Goal: Submit feedback/report problem

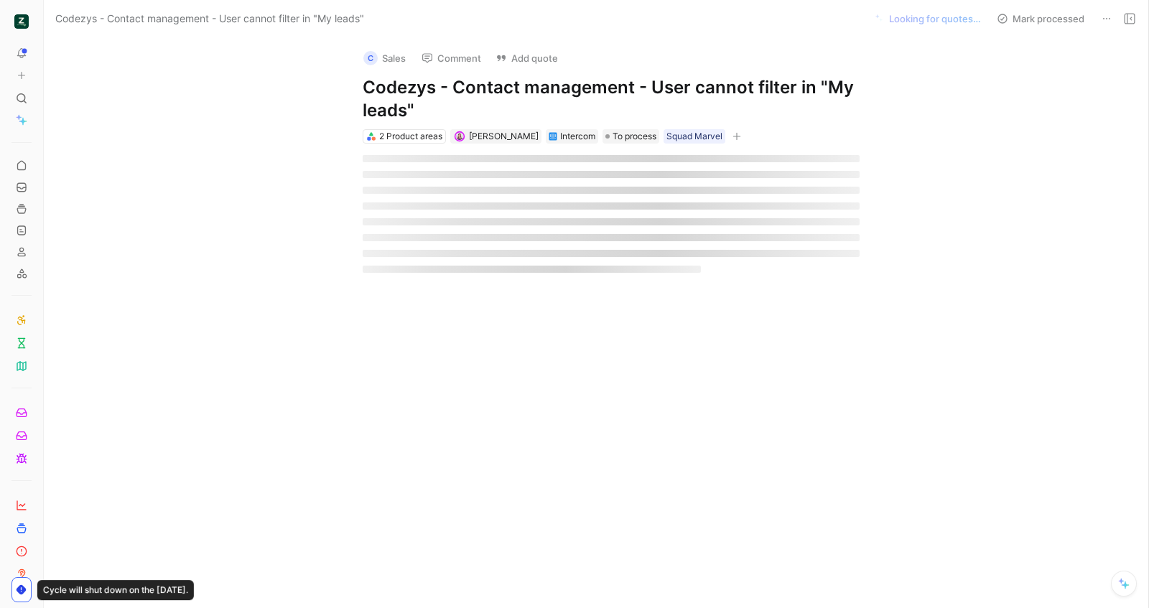
click at [415, 98] on h1 "Codezys - Contact management - User cannot filter in "My leads"" at bounding box center [611, 99] width 497 height 46
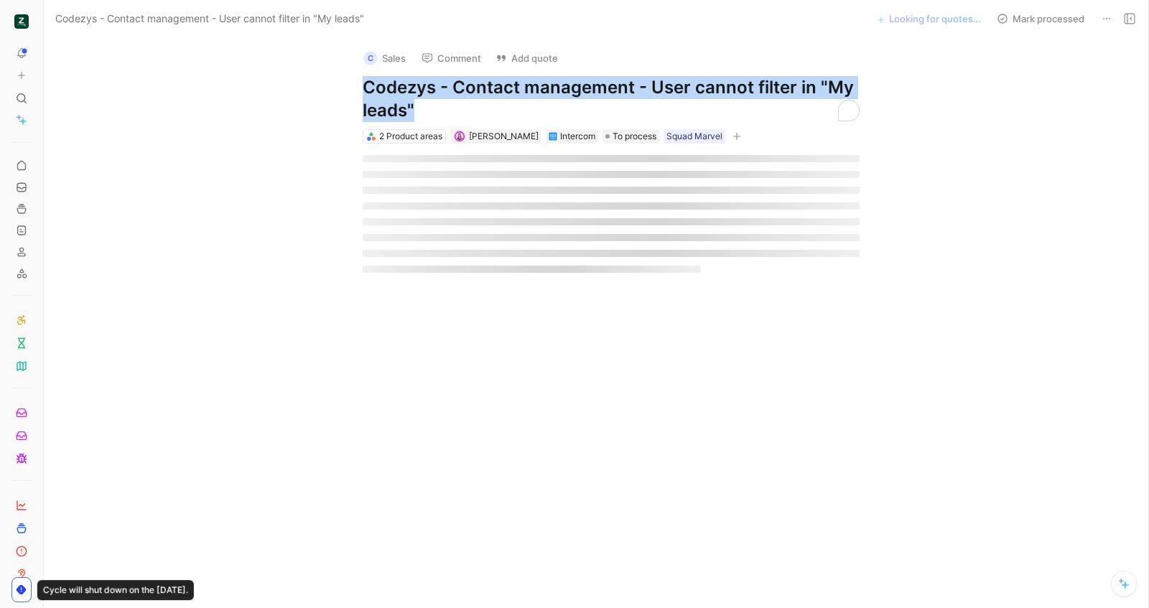
copy h1 "Codezys - Contact management - User cannot filter in "My leads""
click at [527, 50] on button "Add quote" at bounding box center [526, 58] width 75 height 20
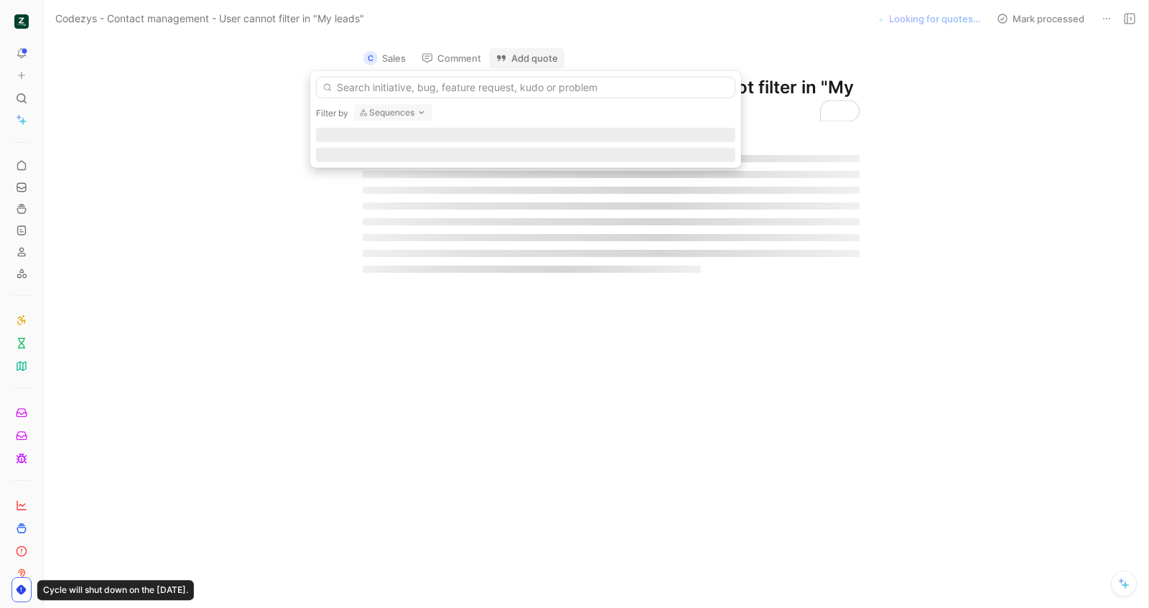
type input "Codezys - Contact management - User cannot filter in "My leads""
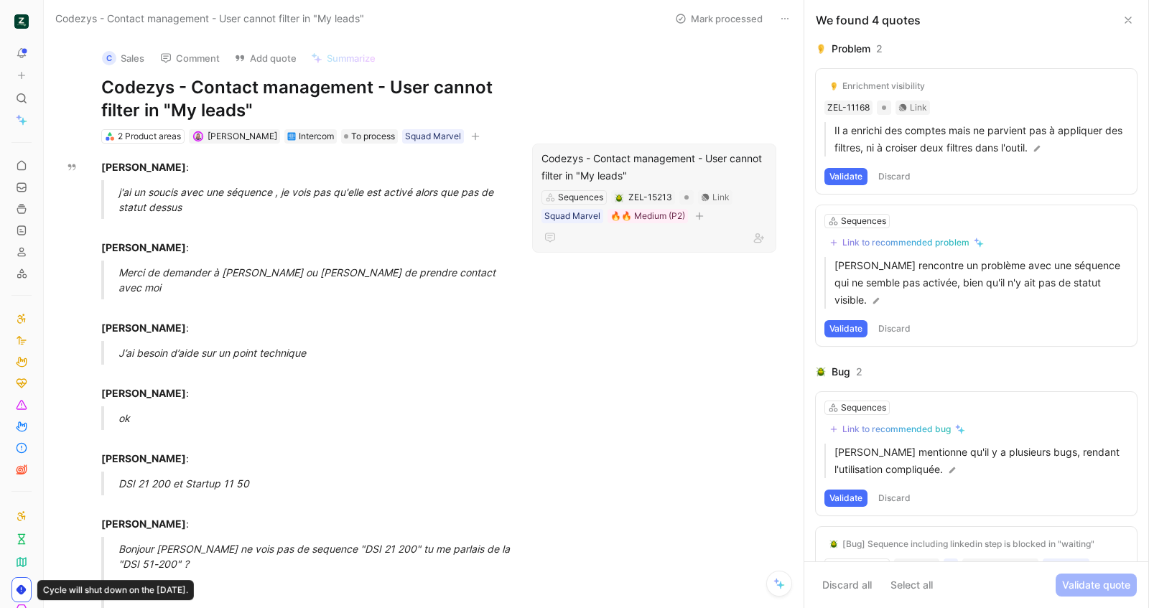
click at [659, 171] on div "Codezys - Contact management - User cannot filter in "My leads"" at bounding box center [655, 167] width 226 height 34
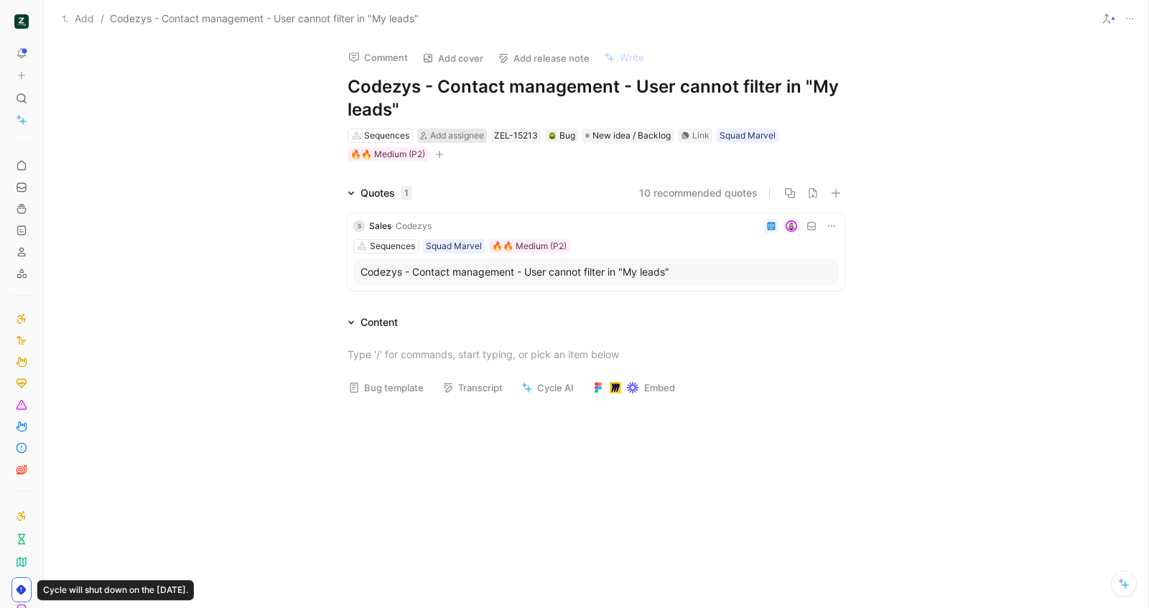
click at [458, 129] on div "Add assignee" at bounding box center [457, 136] width 54 height 14
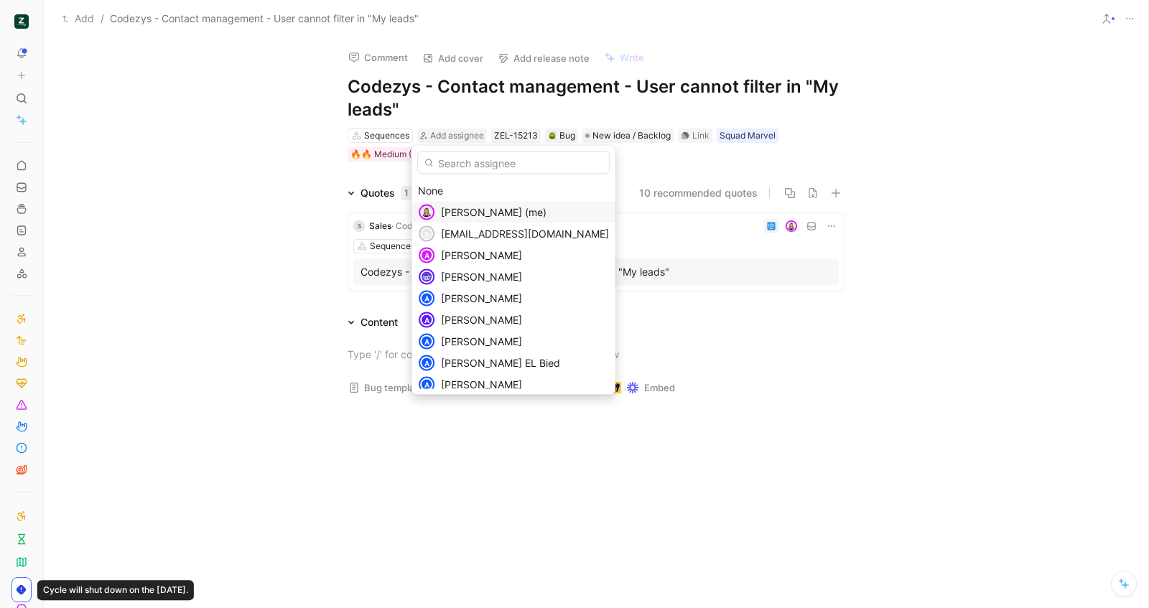
click at [486, 213] on span "[PERSON_NAME] (me)" at bounding box center [494, 212] width 106 height 12
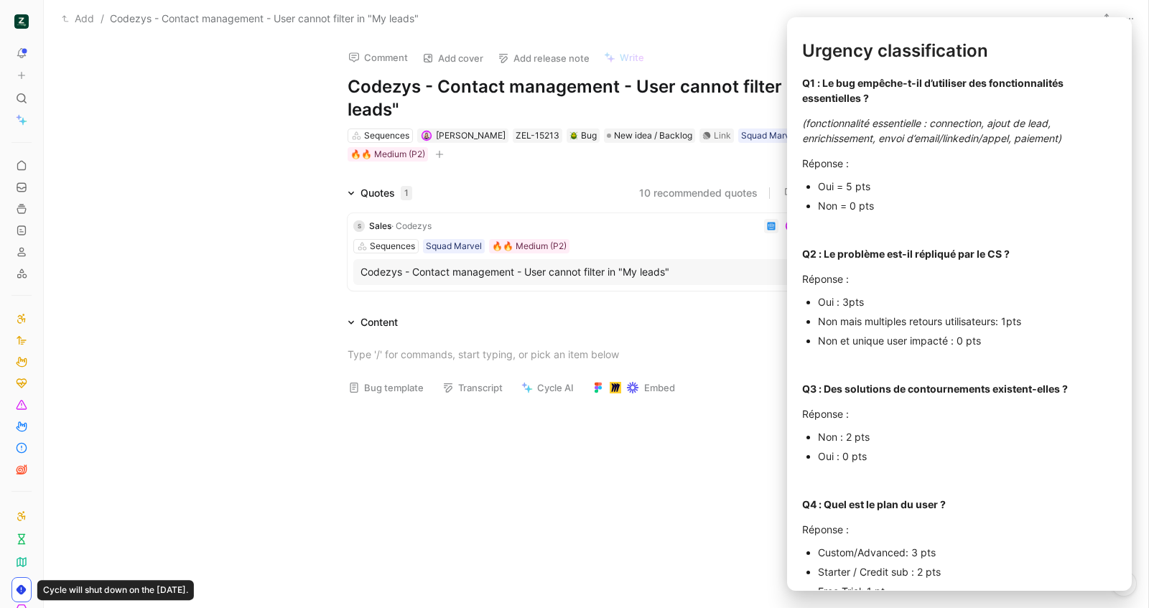
click at [394, 378] on button "Bug template" at bounding box center [386, 388] width 88 height 20
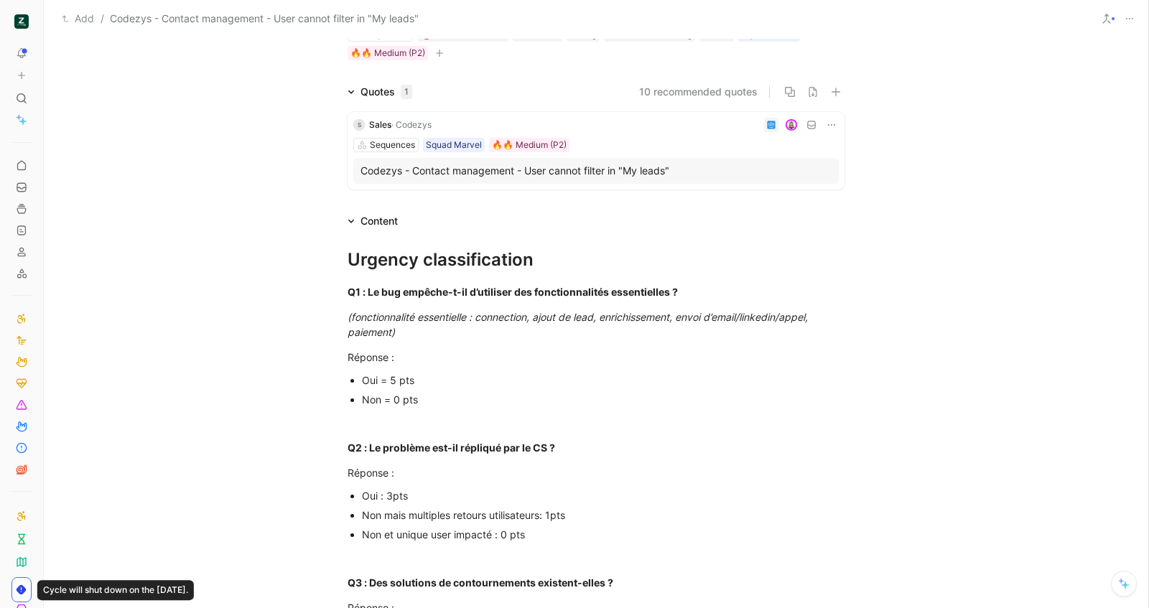
scroll to position [124, 0]
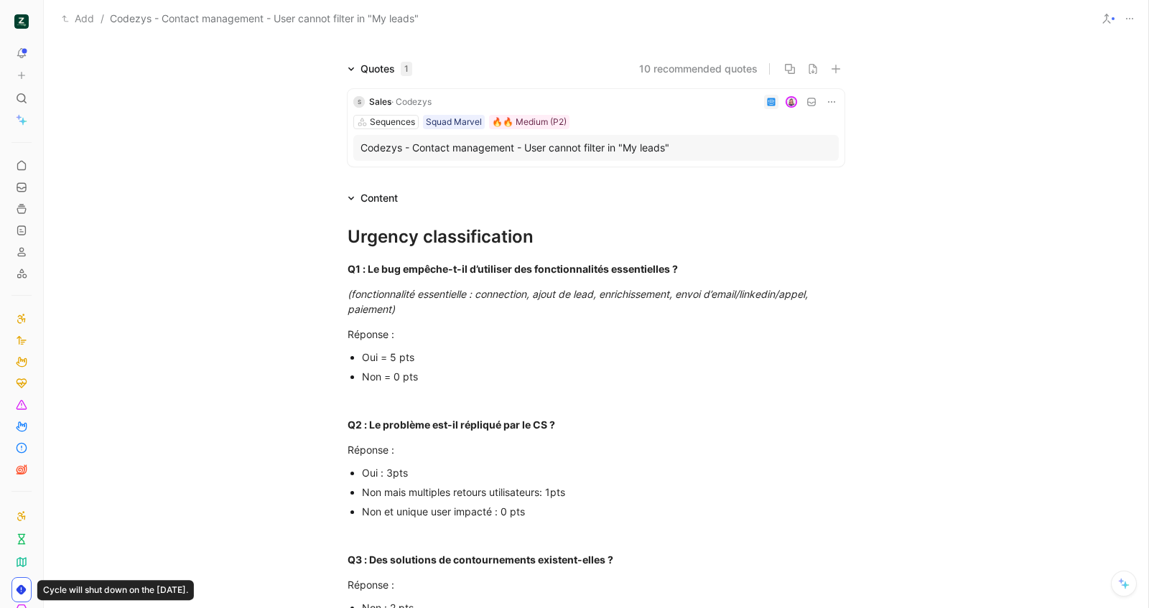
click at [437, 376] on div "Non = 0 pts" at bounding box center [603, 376] width 483 height 15
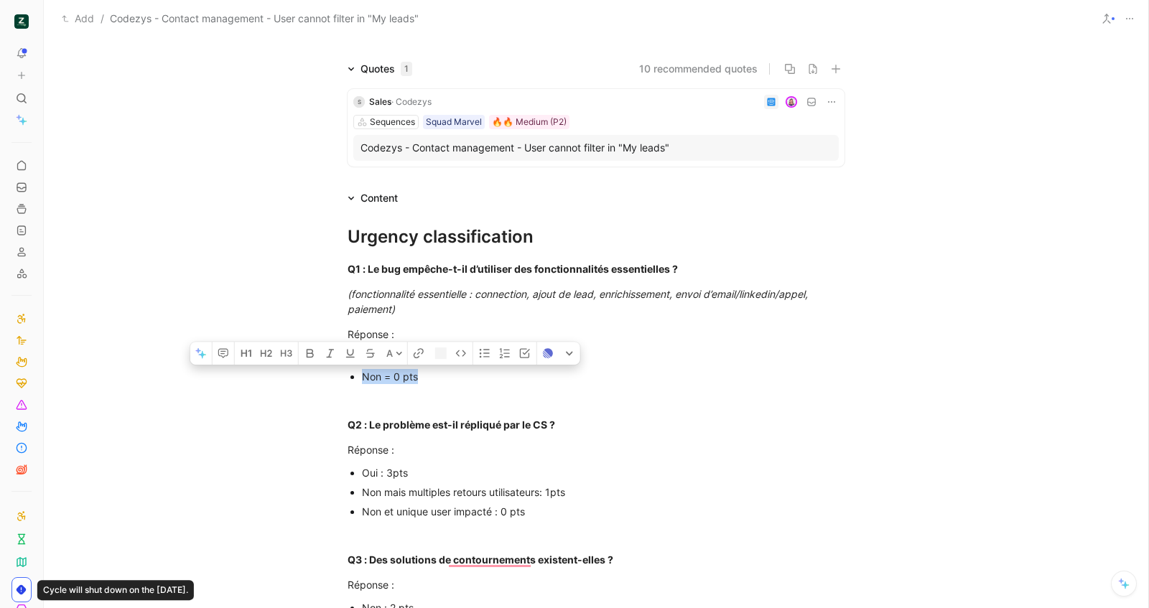
drag, startPoint x: 435, startPoint y: 378, endPoint x: 358, endPoint y: 377, distance: 77.6
click at [362, 377] on div "Non = 0 pts" at bounding box center [603, 376] width 483 height 15
click at [523, 389] on p "To enrich screen reader interactions, please activate Accessibility in Grammarl…" at bounding box center [596, 400] width 552 height 24
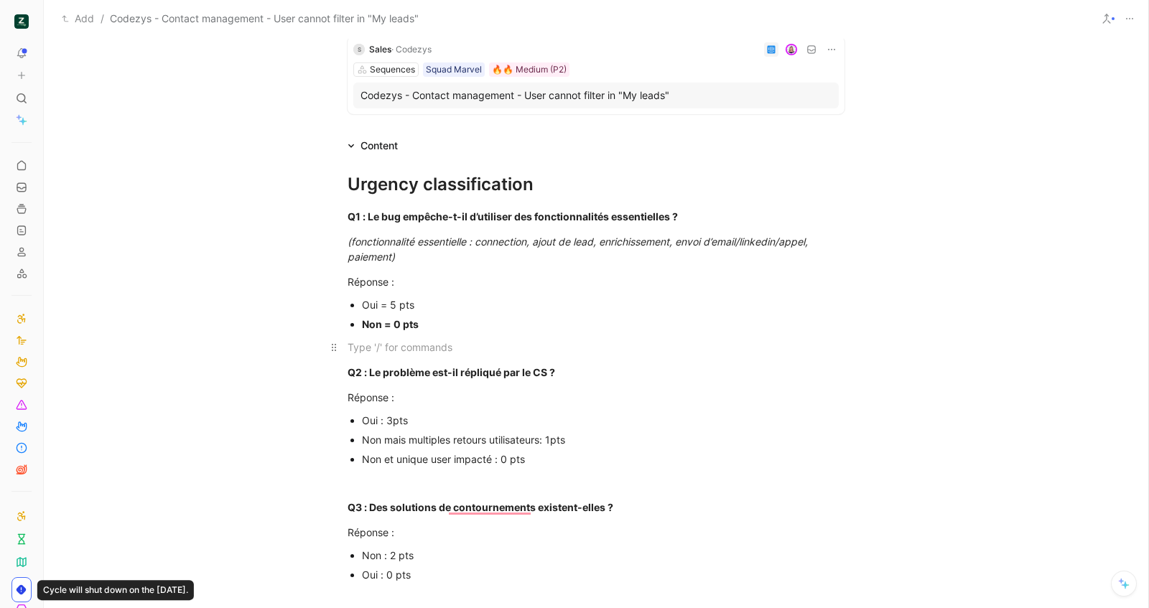
scroll to position [233, 0]
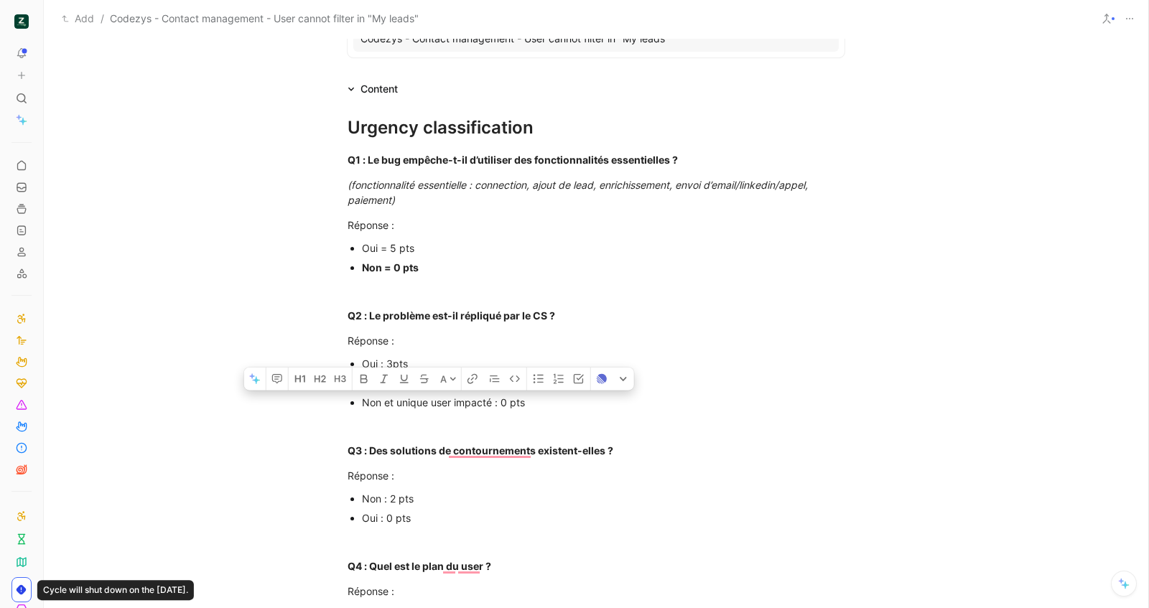
drag, startPoint x: 567, startPoint y: 407, endPoint x: 355, endPoint y: 402, distance: 212.7
click at [355, 402] on ul "Oui : 3pts Non mais multiples retours utilisateurs: 1pts Non et unique user imp…" at bounding box center [596, 383] width 552 height 58
click at [542, 489] on p "Non : 2 pts" at bounding box center [603, 498] width 483 height 19
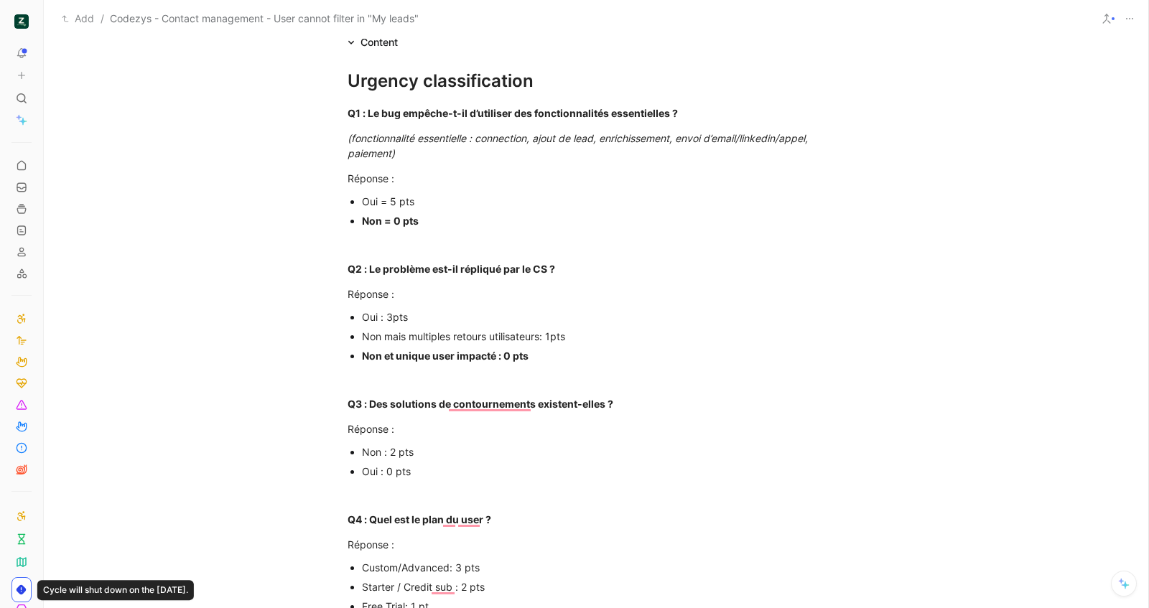
scroll to position [321, 0]
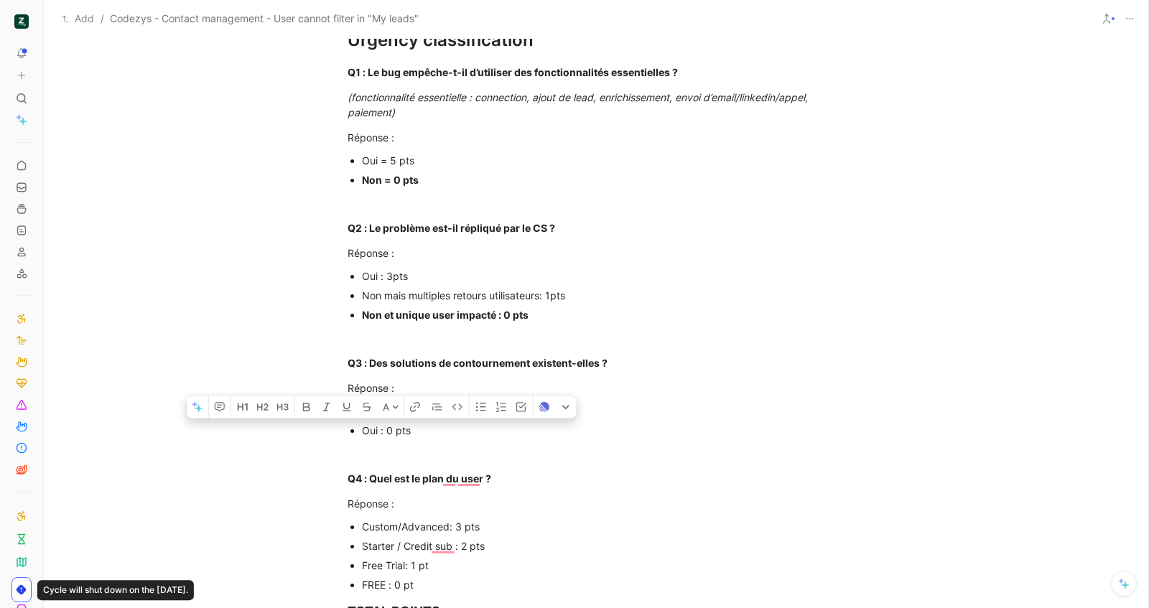
drag, startPoint x: 421, startPoint y: 435, endPoint x: 346, endPoint y: 432, distance: 75.5
click at [346, 432] on ul "Non : 2 pts Oui : 0 pts" at bounding box center [596, 421] width 552 height 39
click at [433, 450] on div "To enrich screen reader interactions, please activate Accessibility in Grammarl…" at bounding box center [596, 453] width 497 height 15
click at [432, 436] on div "Oui : 0 pts" at bounding box center [603, 430] width 483 height 15
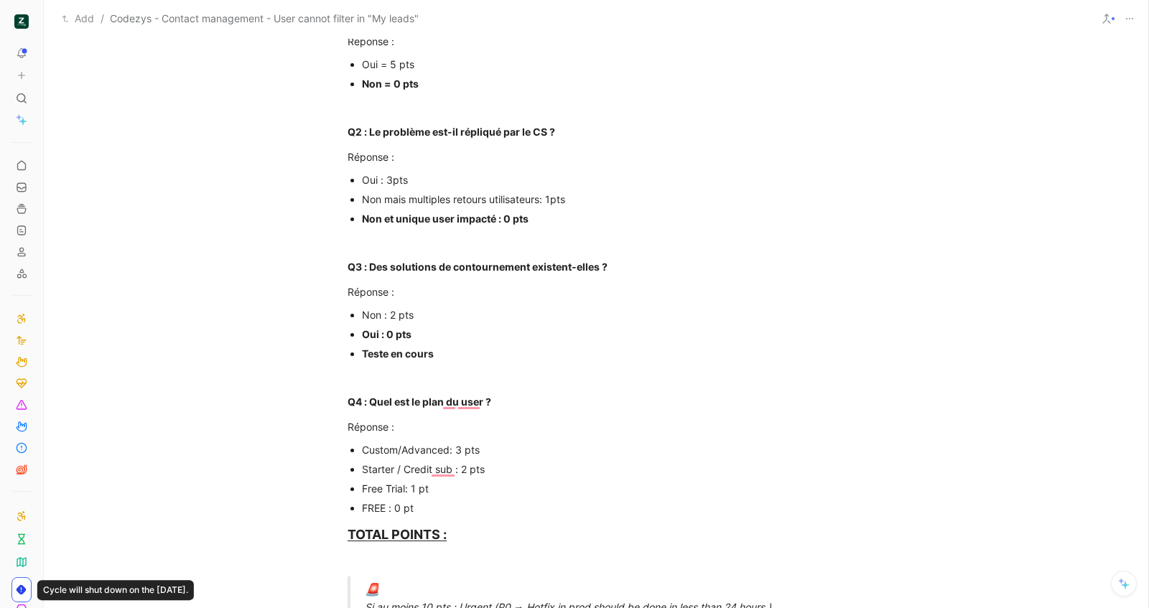
scroll to position [639, 0]
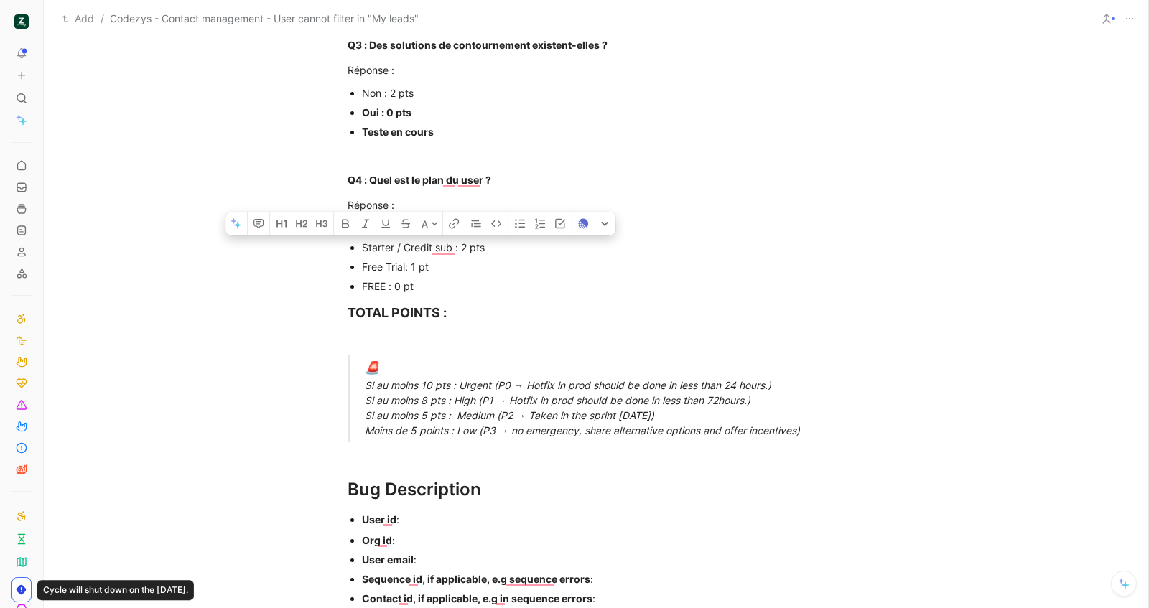
drag, startPoint x: 498, startPoint y: 249, endPoint x: 353, endPoint y: 249, distance: 144.4
click at [353, 249] on ul "Custom/Advanced: 3 pts Starter / Credit sub : 2 pts Free Trial: 1 pt FREE : 0 pt" at bounding box center [596, 257] width 552 height 78
click at [435, 279] on div "FREE : 0 pt" at bounding box center [603, 286] width 483 height 15
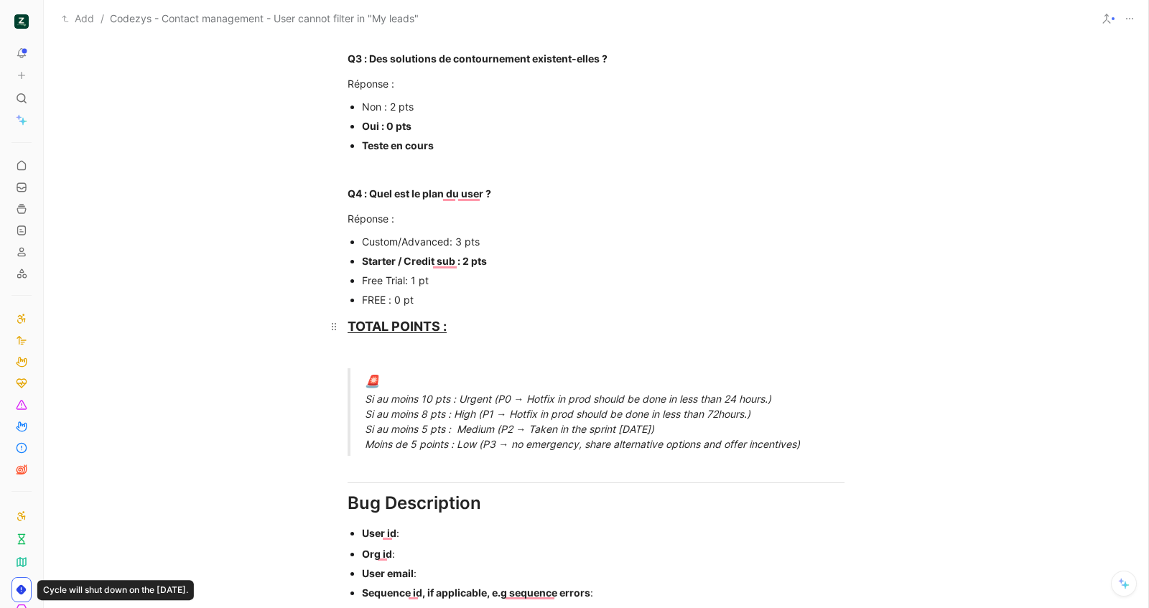
scroll to position [726, 0]
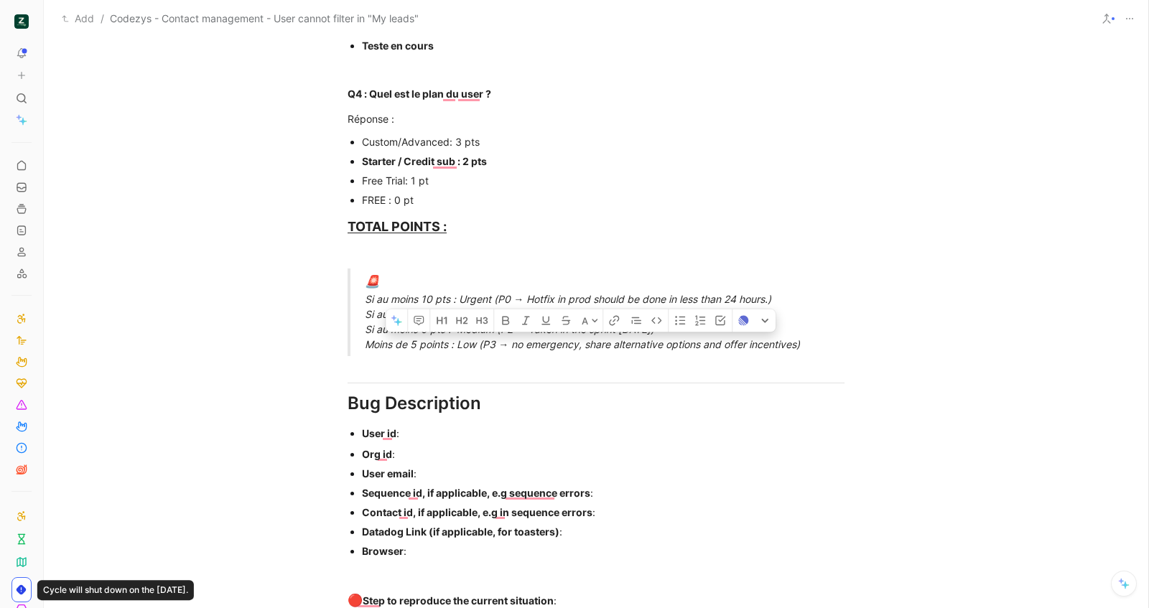
drag, startPoint x: 360, startPoint y: 344, endPoint x: 819, endPoint y: 341, distance: 459.0
click at [819, 341] on div "🚨 Si au moins 10 pts : Urgent (P0 → Hotfix in prod should be done in less than …" at bounding box center [613, 312] width 497 height 79
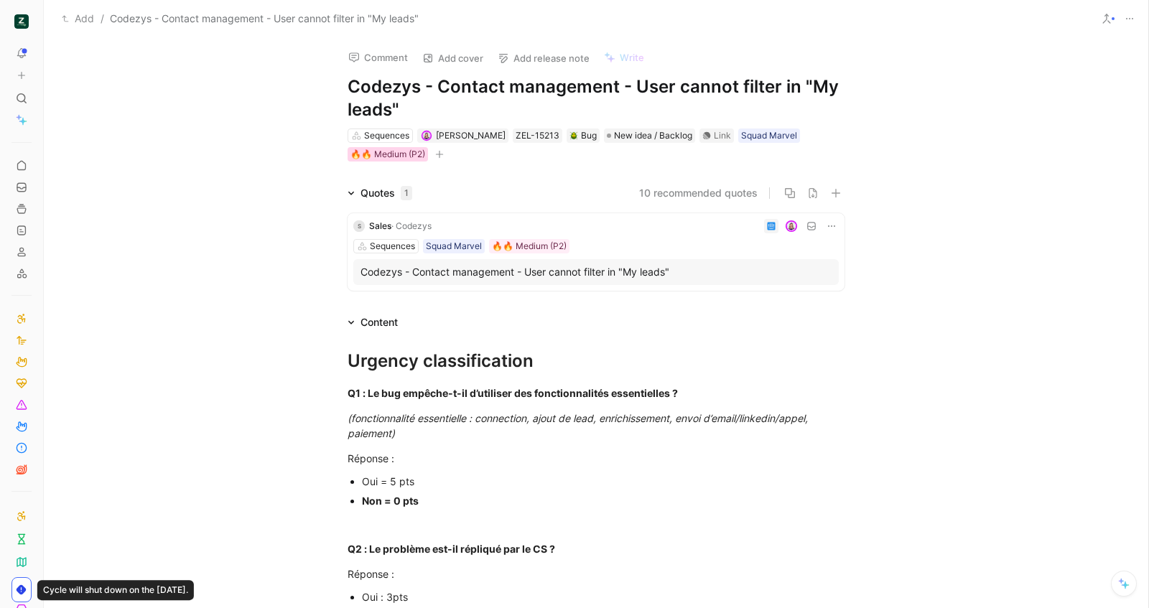
click at [394, 155] on div "🔥🔥 Medium (P2)" at bounding box center [388, 154] width 75 height 14
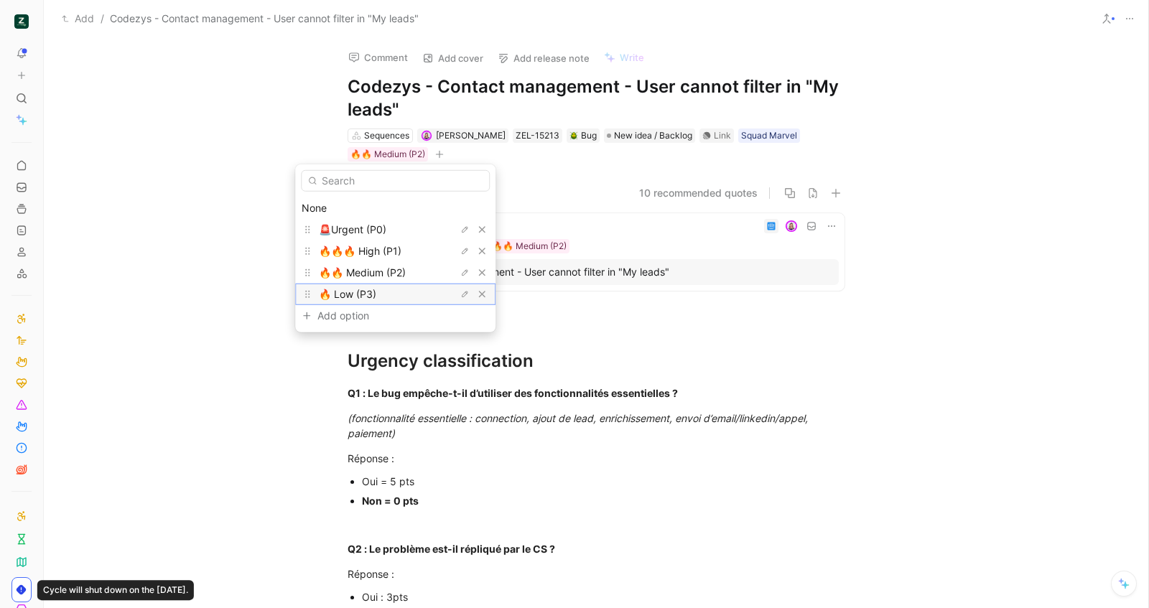
click at [384, 287] on div "🔥 Low (P3)" at bounding box center [373, 294] width 108 height 17
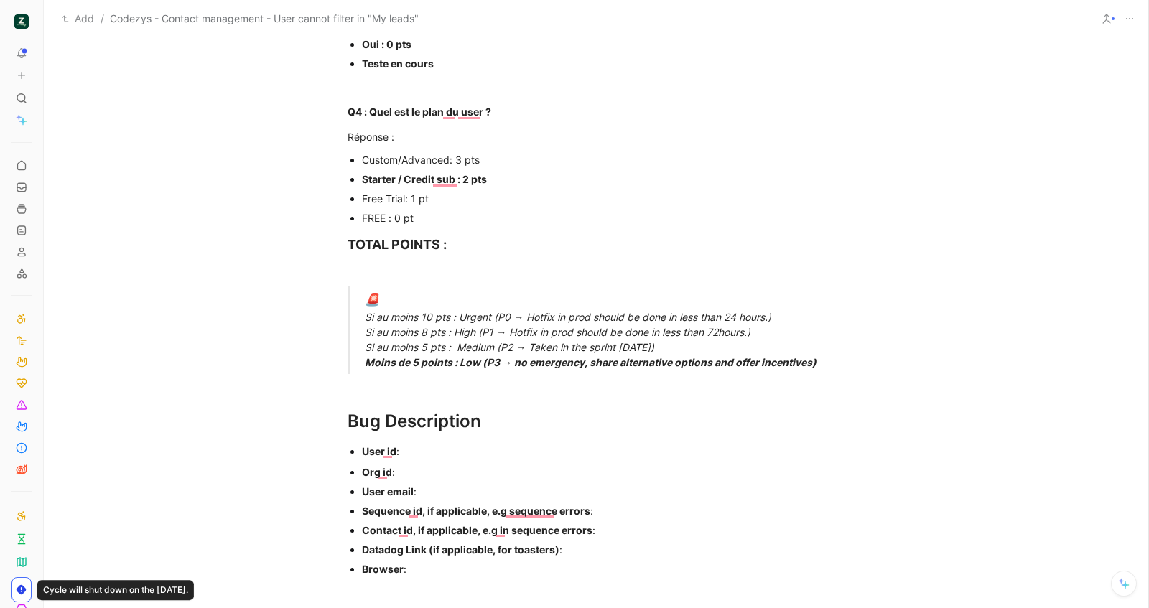
scroll to position [914, 0]
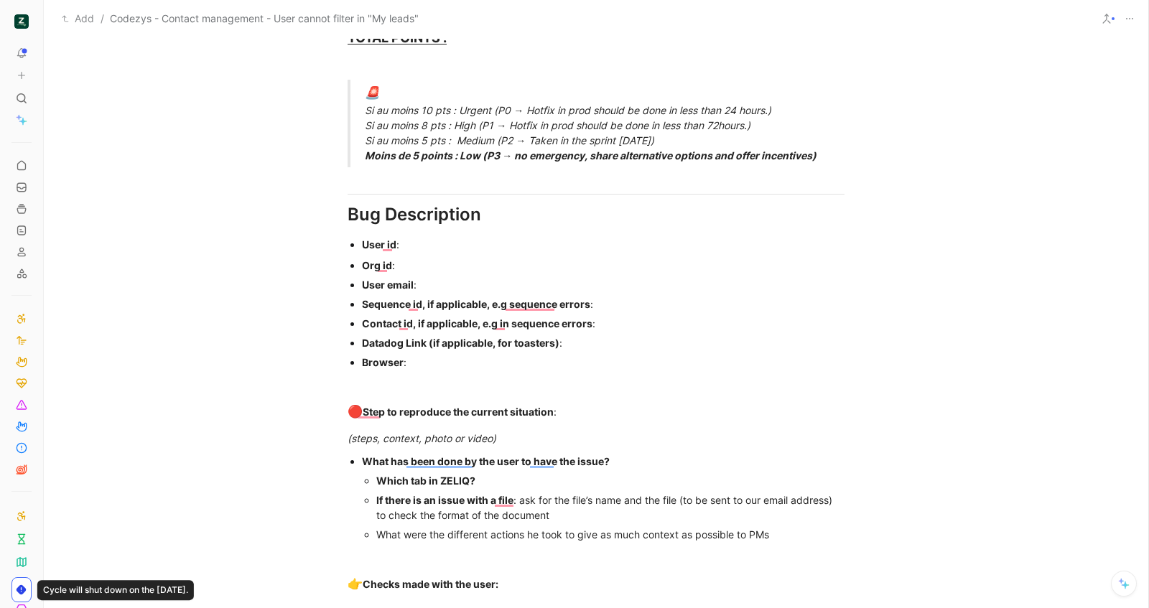
click at [455, 280] on div "User email :" at bounding box center [603, 284] width 483 height 15
click at [493, 242] on div "User id :" at bounding box center [603, 244] width 483 height 15
click at [445, 252] on p "User id : e1bb9571-0fa0-4a47-9e25-97bf520f0cc7" at bounding box center [603, 244] width 483 height 19
click at [448, 261] on div "Org id :" at bounding box center [603, 265] width 483 height 15
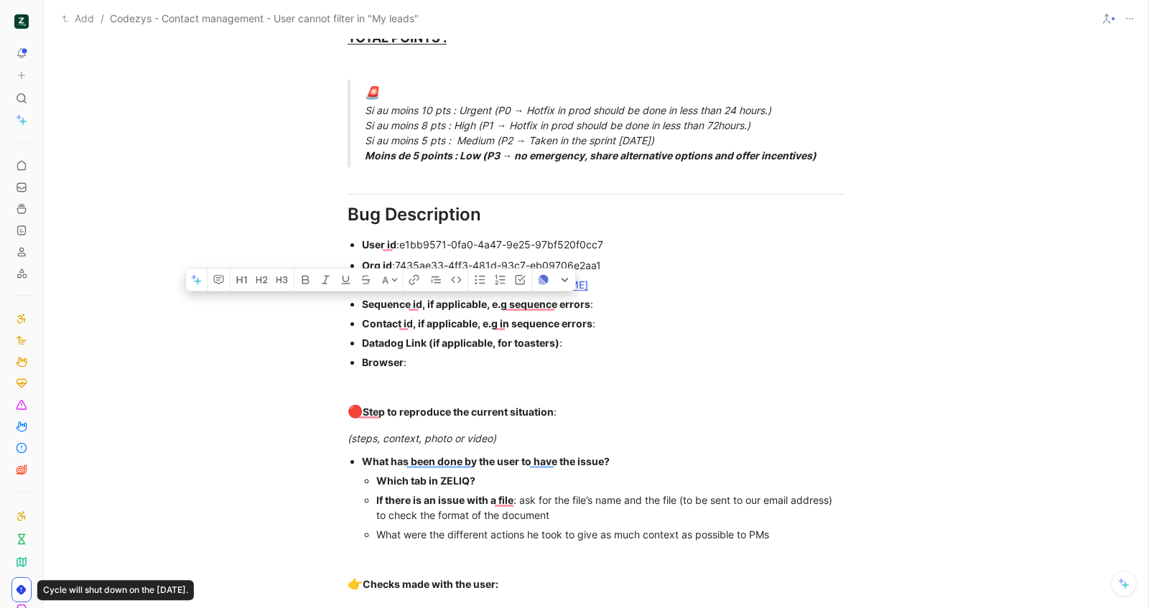
drag, startPoint x: 460, startPoint y: 357, endPoint x: 356, endPoint y: 302, distance: 117.9
click at [356, 302] on ul "Org id : 7435ae33-4ff3-481d-93c7-eb09706e2aa1 User email : sales@codezys.com Se…" at bounding box center [596, 314] width 552 height 116
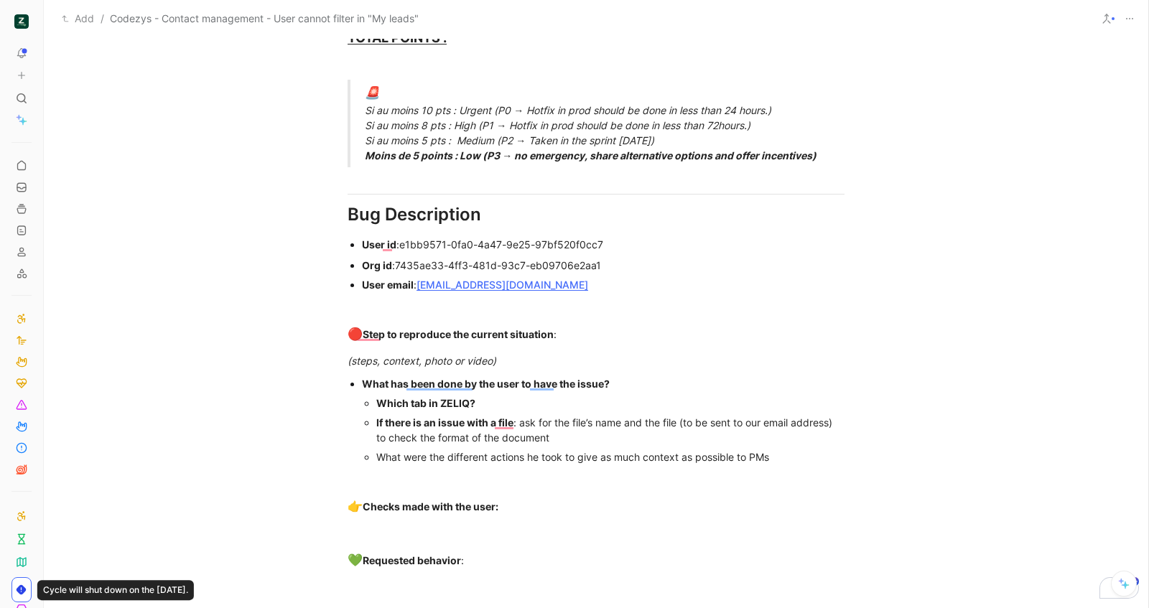
scroll to position [903, 0]
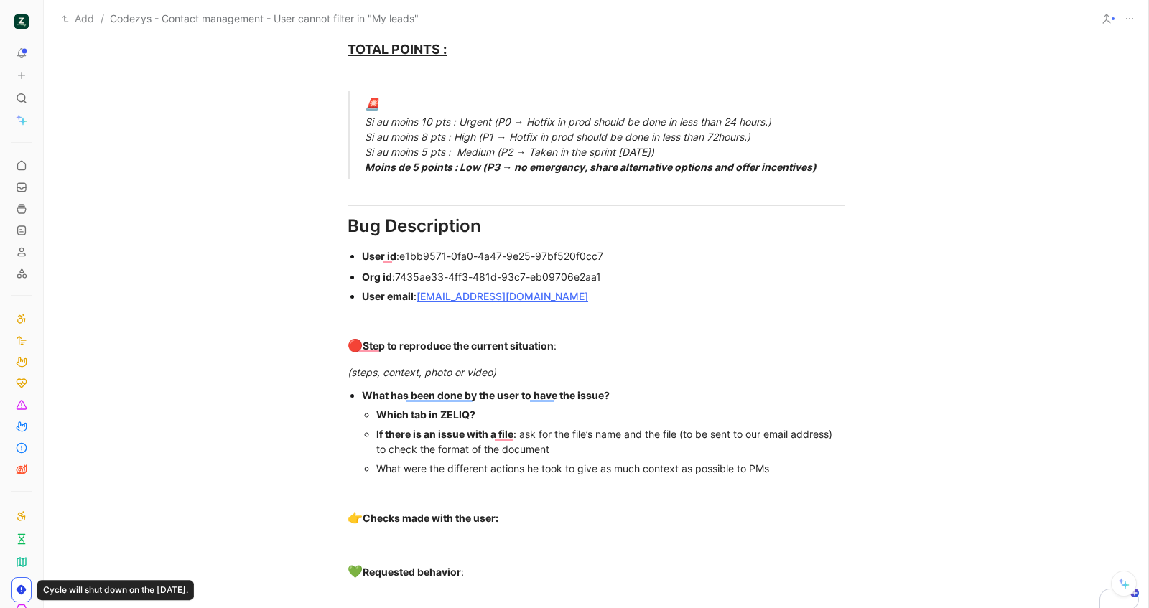
click at [527, 414] on div "Which tab in ZELIQ?" at bounding box center [610, 414] width 468 height 15
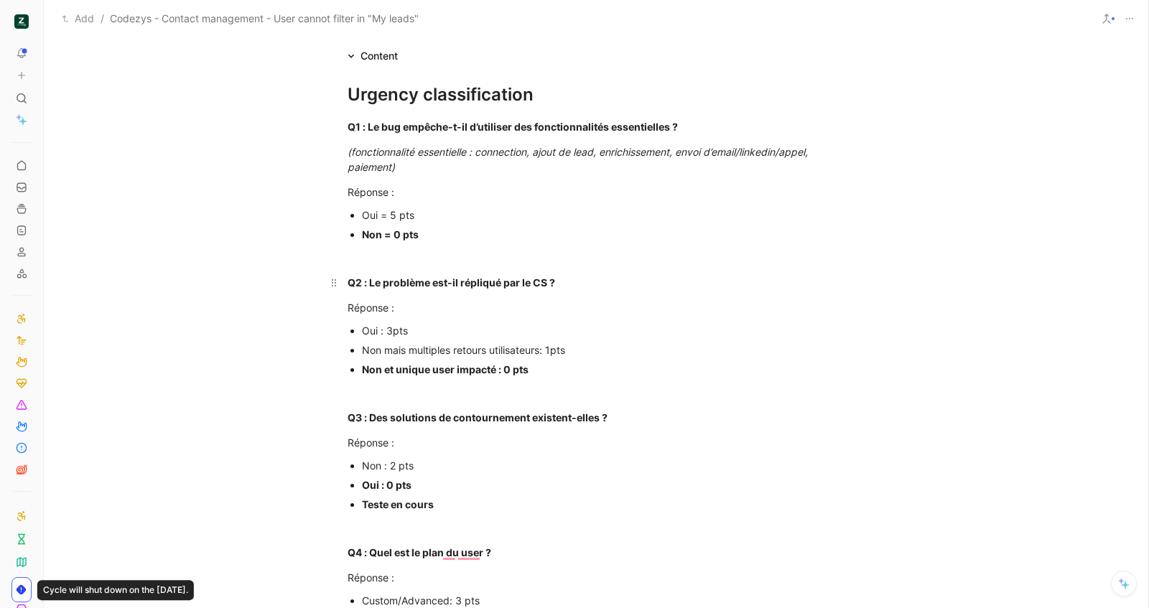
scroll to position [243, 0]
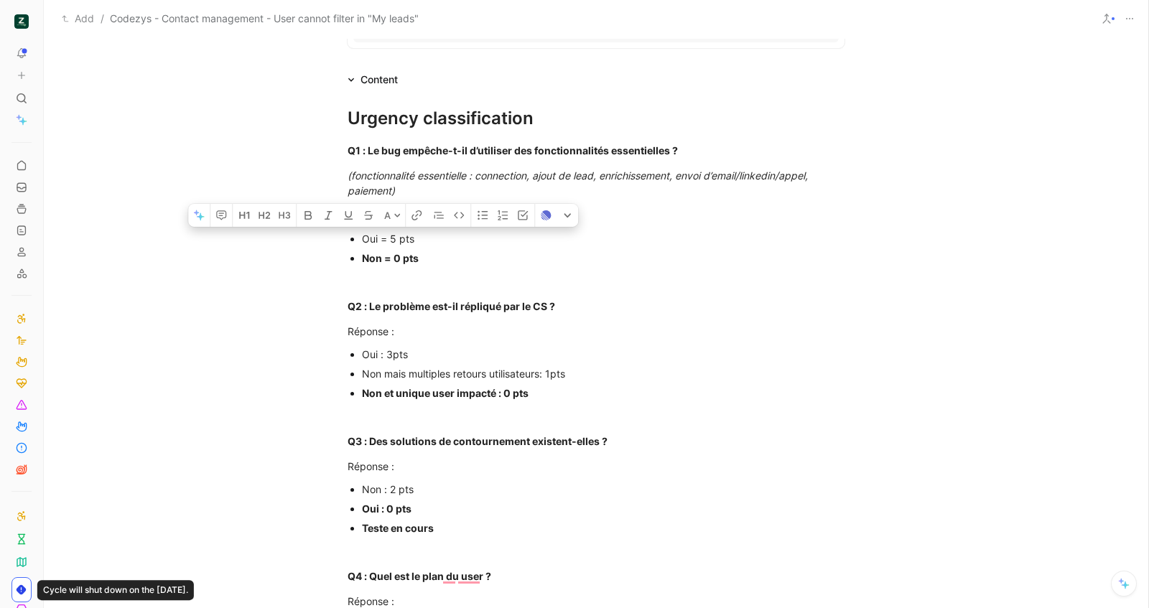
drag, startPoint x: 415, startPoint y: 238, endPoint x: 315, endPoint y: 241, distance: 100.6
click at [320, 241] on ul "Oui = 5 pts Non = 0 pts" at bounding box center [596, 248] width 552 height 39
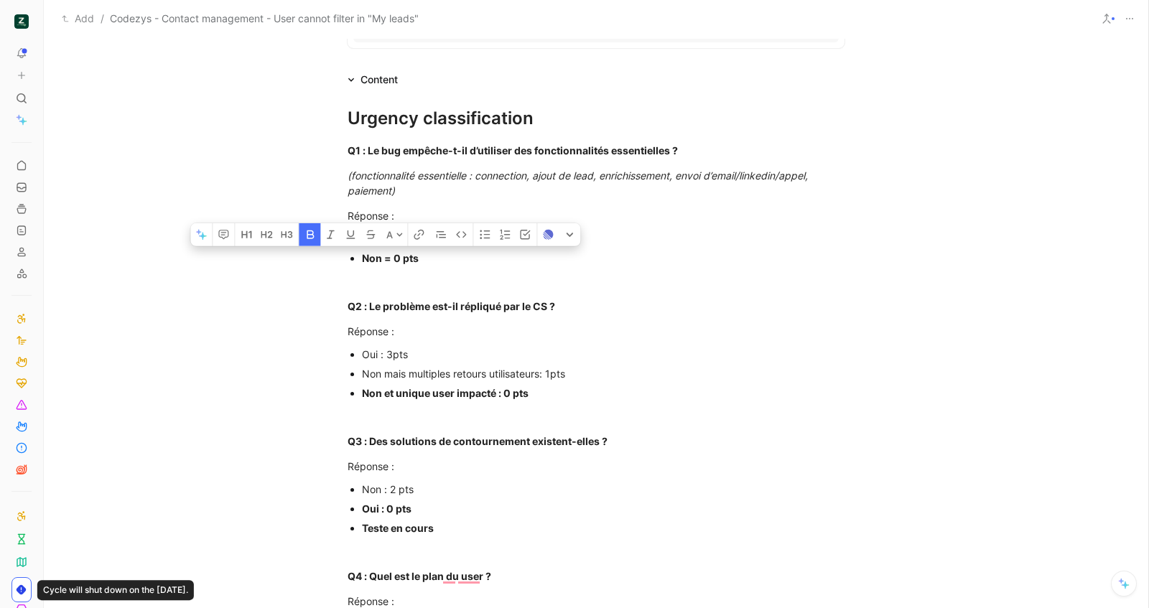
drag, startPoint x: 476, startPoint y: 267, endPoint x: 348, endPoint y: 256, distance: 128.3
click at [362, 256] on li "Non = 0 pts" at bounding box center [603, 258] width 483 height 19
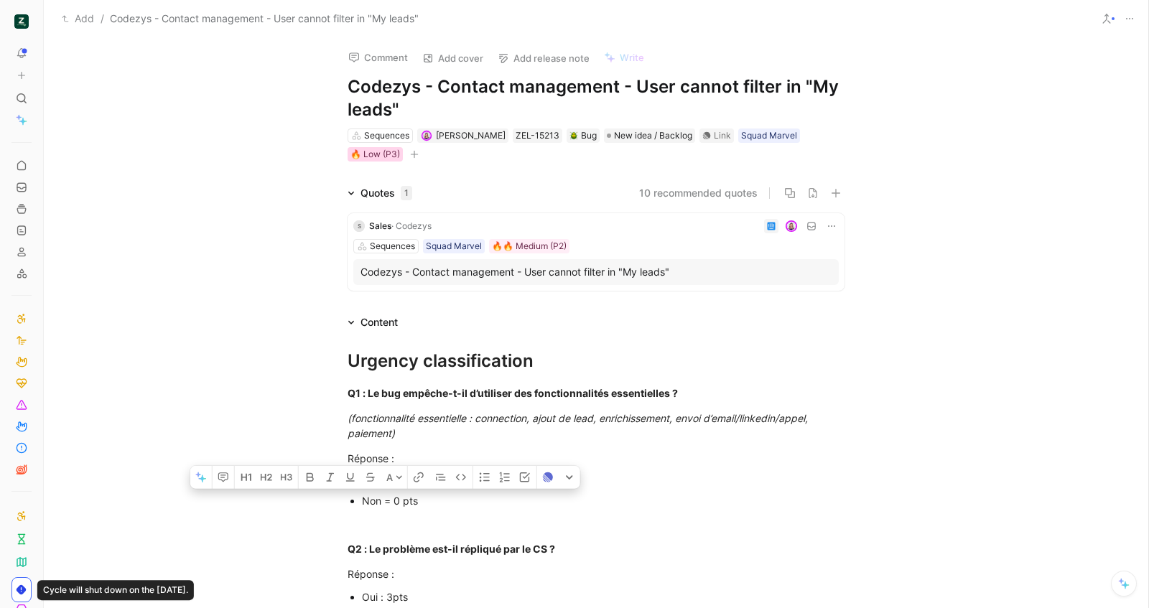
click at [384, 154] on div "🔥 Low (P3)" at bounding box center [376, 154] width 50 height 14
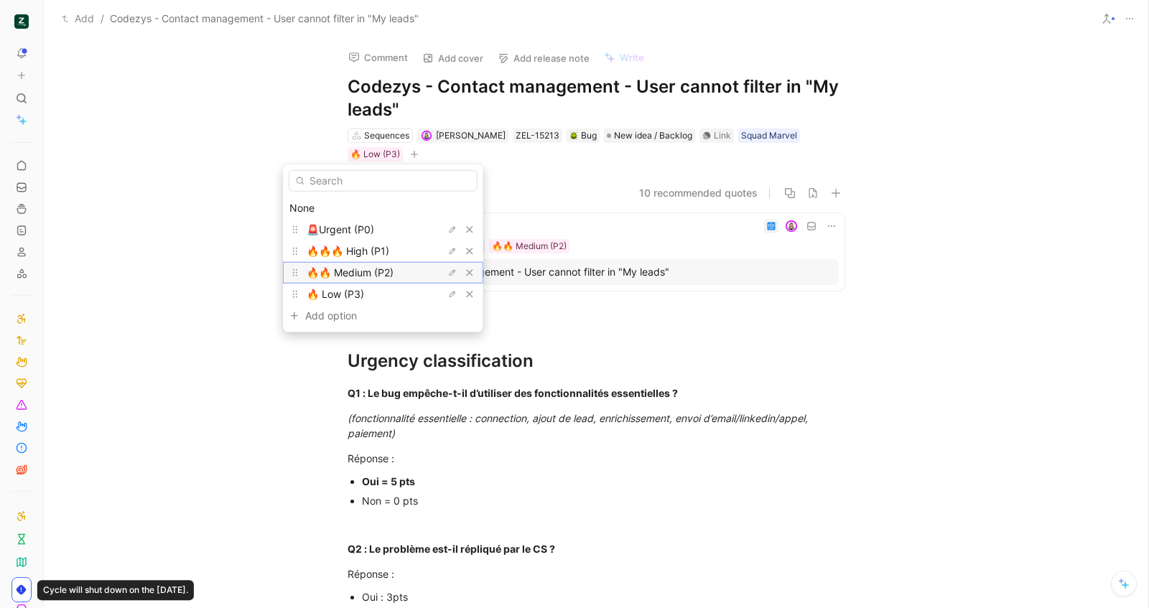
click at [384, 267] on span "🔥🔥 Medium (P2)" at bounding box center [350, 273] width 87 height 12
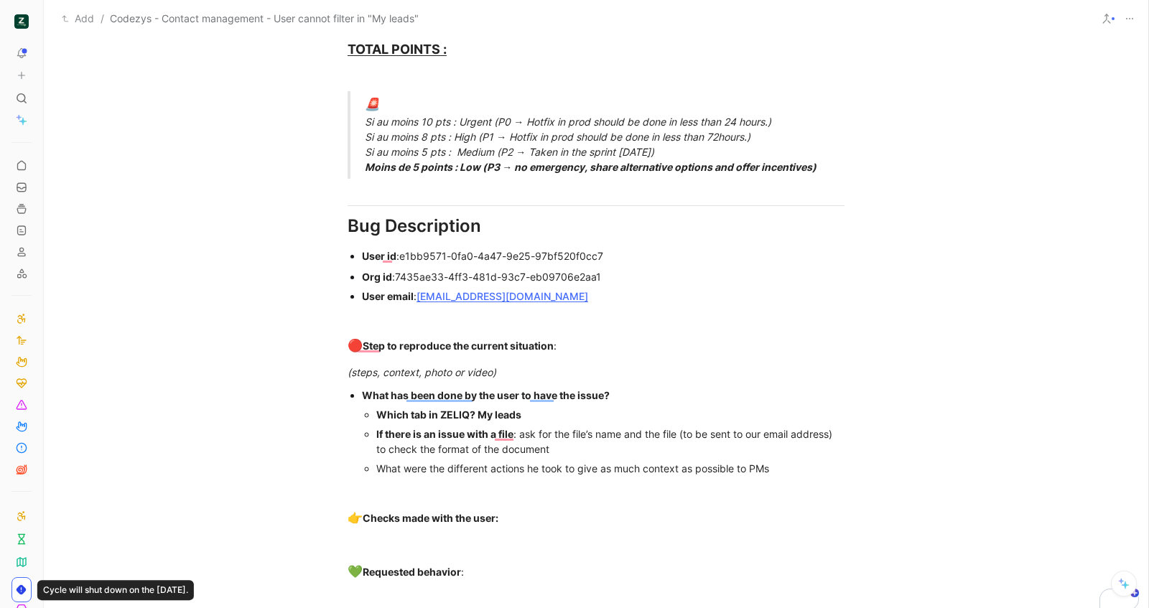
scroll to position [927, 0]
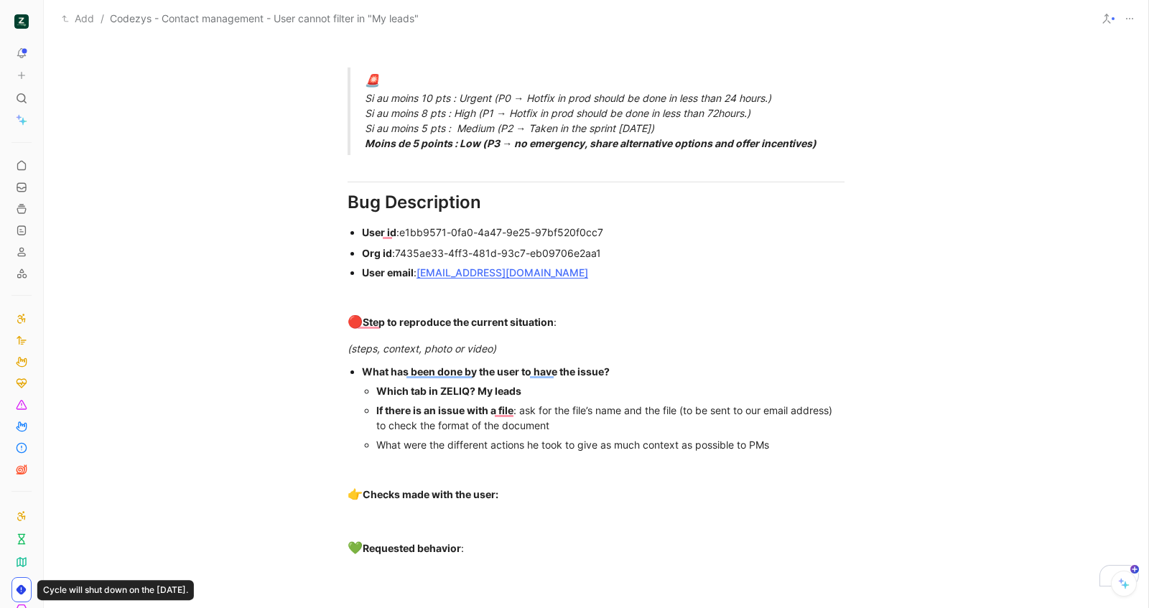
click at [542, 395] on div "Which tab in ZELIQ? My leads" at bounding box center [610, 391] width 468 height 15
drag, startPoint x: 808, startPoint y: 449, endPoint x: 371, endPoint y: 411, distance: 438.4
click at [371, 411] on ul "Which tab in ZELIQ? My leads / All leads If there is an issue with a file : ask…" at bounding box center [603, 417] width 483 height 73
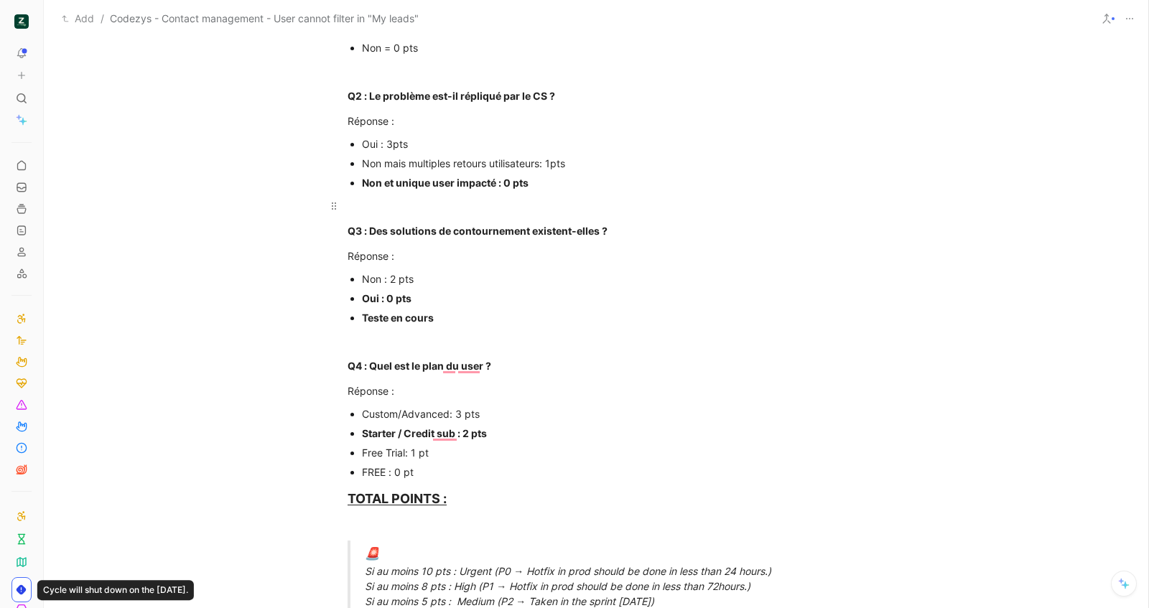
scroll to position [442, 0]
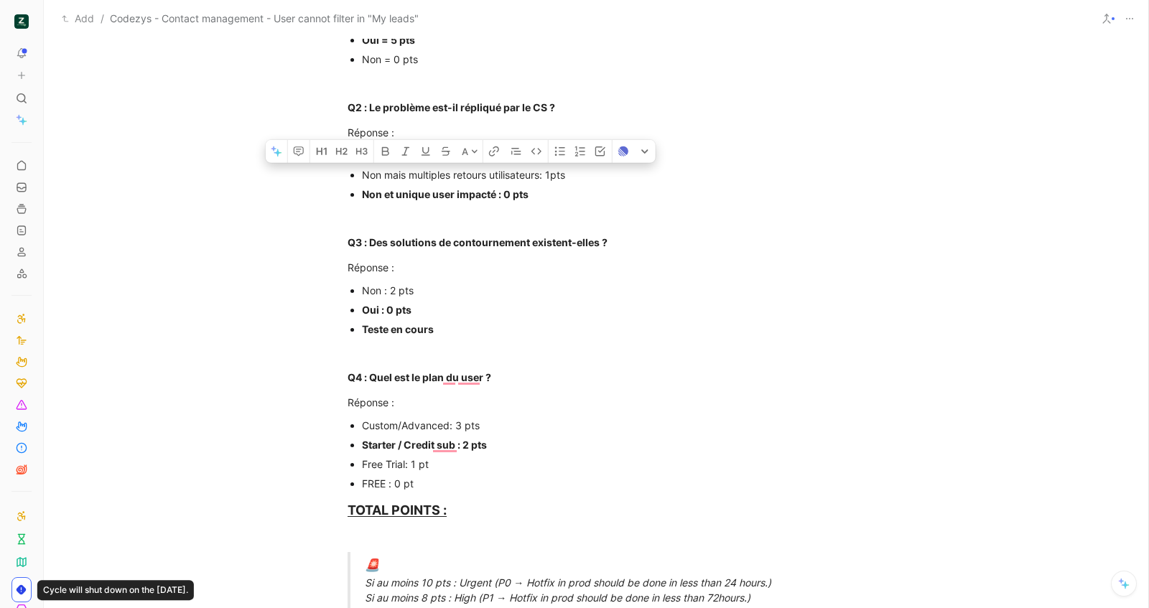
drag, startPoint x: 573, startPoint y: 175, endPoint x: 348, endPoint y: 169, distance: 224.2
click at [362, 169] on li "Non mais multiples retours utilisateurs: 1pts" at bounding box center [603, 174] width 483 height 19
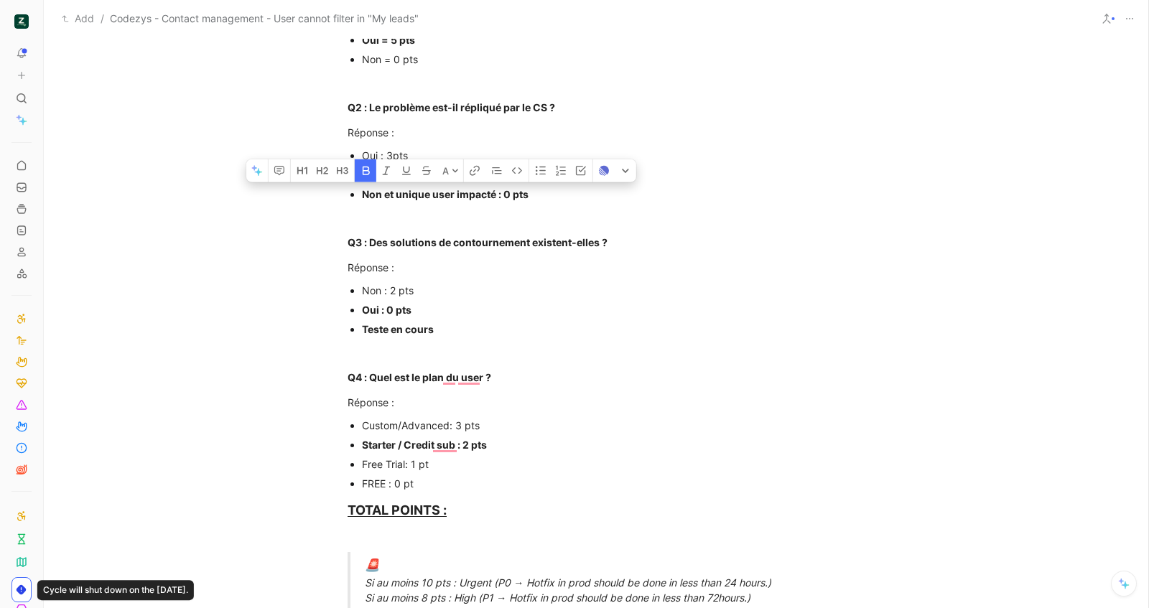
drag, startPoint x: 535, startPoint y: 201, endPoint x: 353, endPoint y: 190, distance: 182.8
click at [353, 190] on ul "Oui : 3pts Non mais multiples retours utilisateurs: 1pts Non et unique user imp…" at bounding box center [596, 175] width 552 height 58
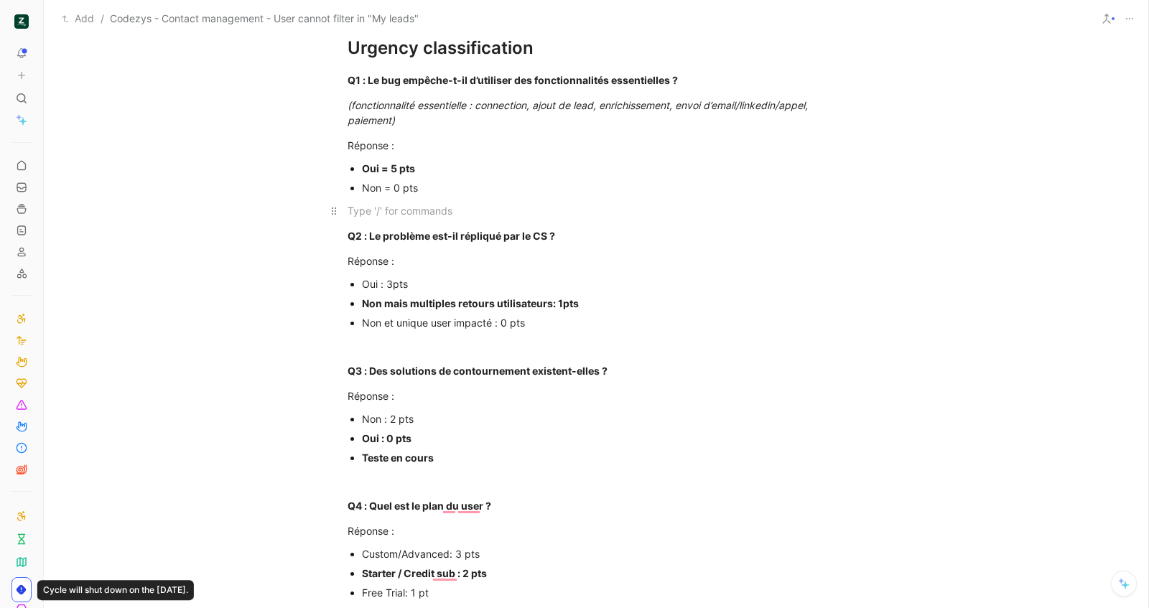
click at [509, 205] on div "To enrich screen reader interactions, please activate Accessibility in Grammarl…" at bounding box center [596, 210] width 497 height 15
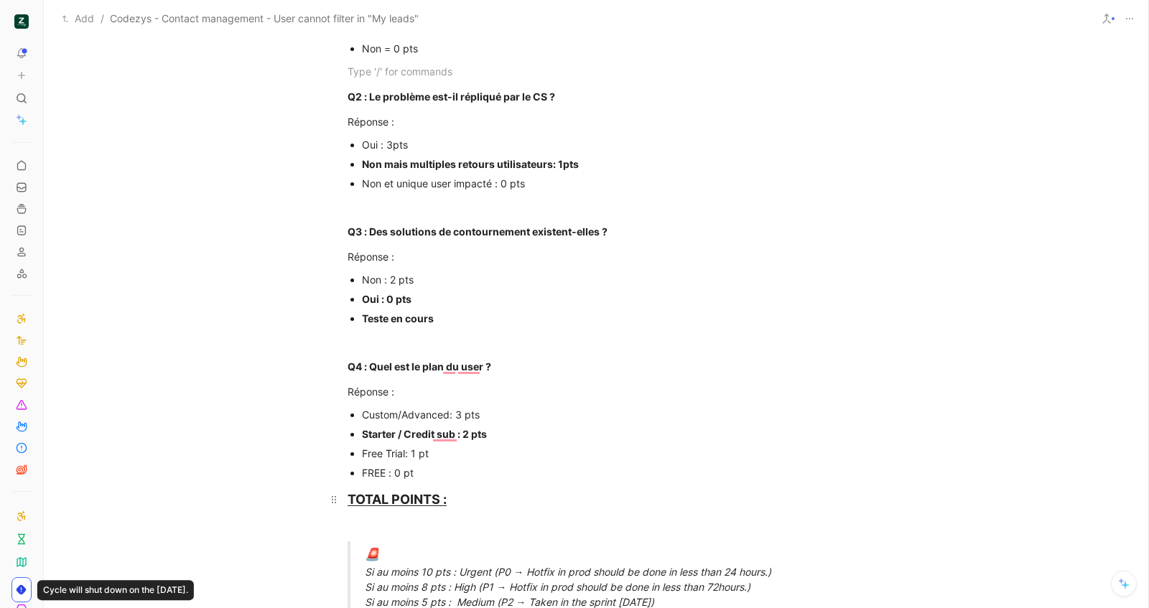
scroll to position [551, 0]
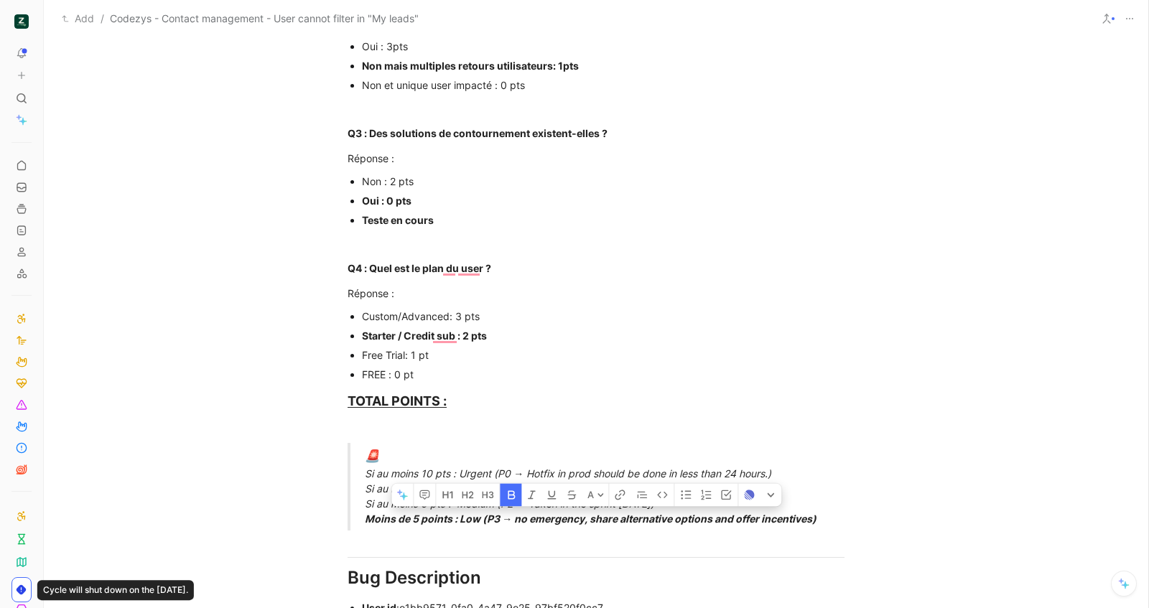
drag, startPoint x: 358, startPoint y: 518, endPoint x: 829, endPoint y: 520, distance: 470.5
click at [829, 520] on blockquote "🚨 Si au moins 10 pts : Urgent (P0 → Hotfix in prod should be done in less than …" at bounding box center [596, 487] width 552 height 88
click at [800, 474] on div "🚨 Si au moins 10 pts : Urgent (P0 → Hotfix in prod should be done in less than …" at bounding box center [613, 487] width 497 height 79
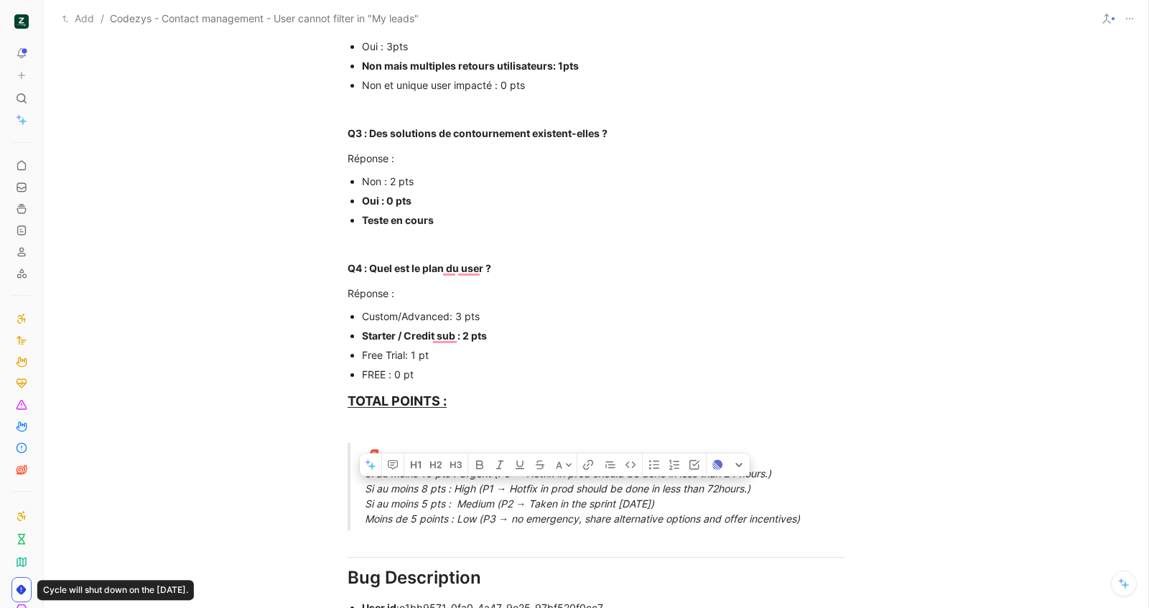
drag, startPoint x: 800, startPoint y: 481, endPoint x: 337, endPoint y: 488, distance: 462.7
click at [337, 488] on blockquote "🚨 Si au moins 10 pts : Urgent (P0 → Hotfix in prod should be done in less than …" at bounding box center [596, 487] width 552 height 88
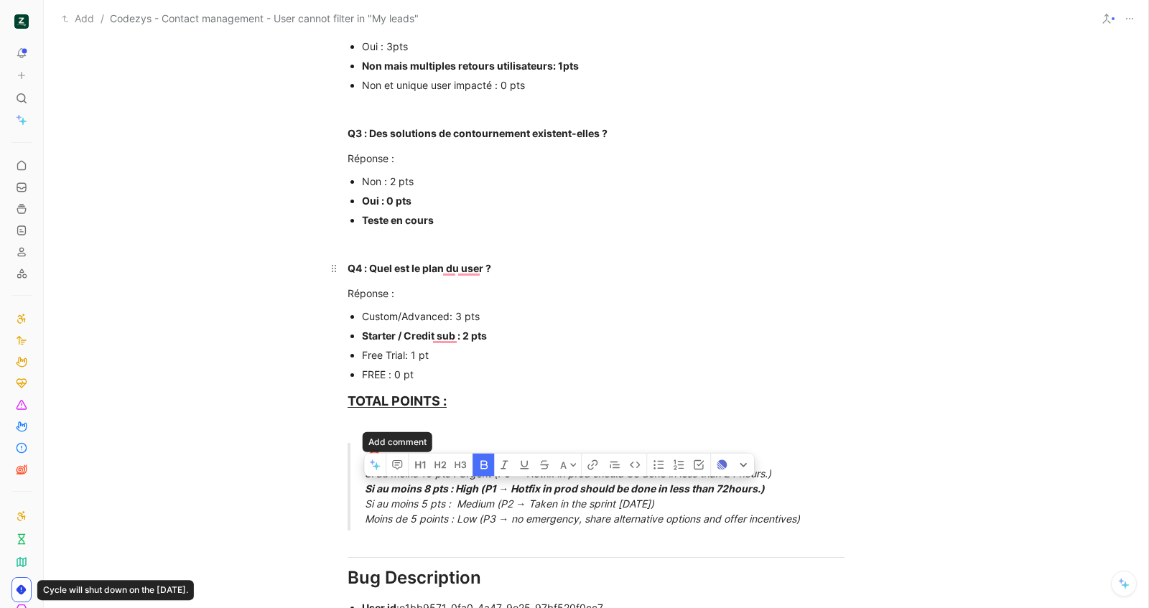
scroll to position [108, 0]
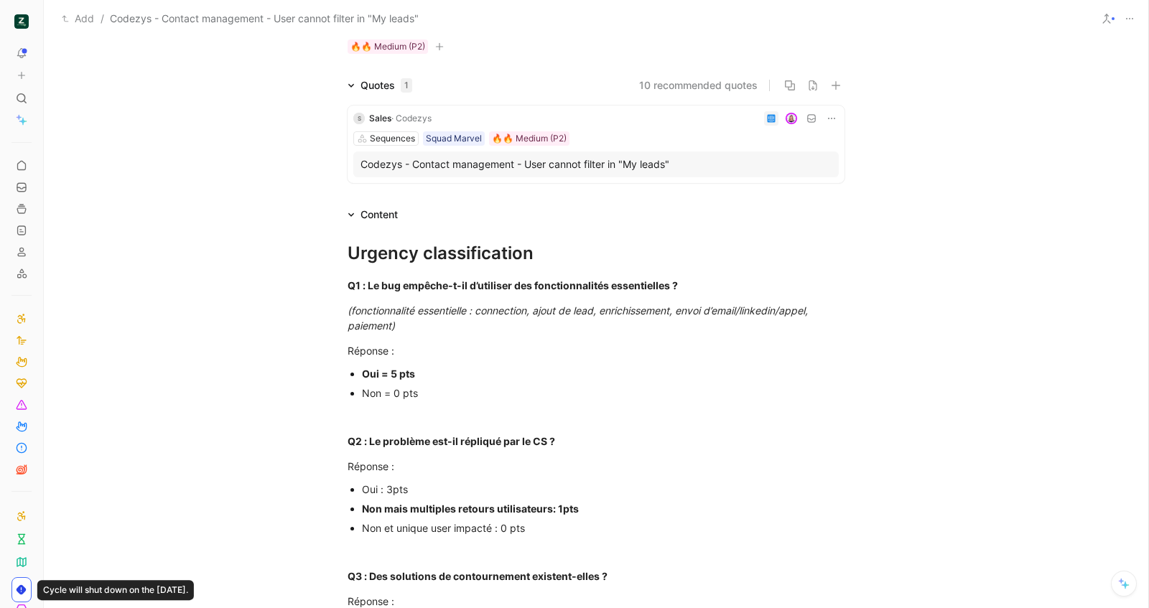
click at [386, 54] on div "Sequences Camille Wattel ZEL-15213 Bug New idea / Backlog Link Squad Marvel 🔥🔥 …" at bounding box center [596, 37] width 500 height 36
click at [386, 47] on div "🔥🔥 Medium (P2)" at bounding box center [388, 47] width 75 height 14
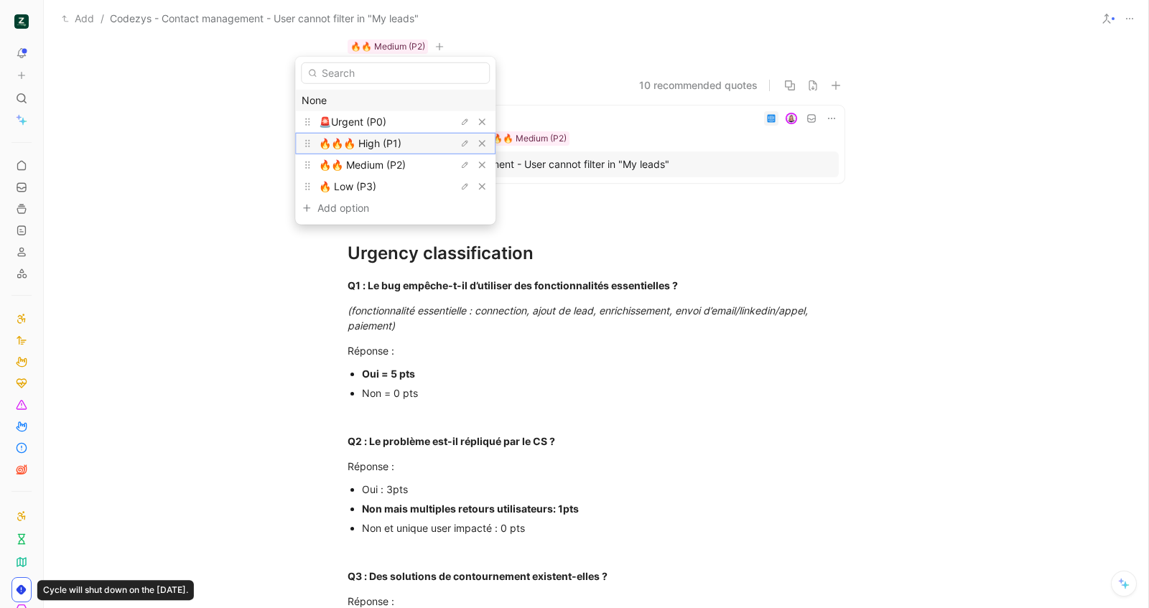
click at [383, 139] on span "🔥🔥🔥 High (P1)" at bounding box center [360, 143] width 83 height 12
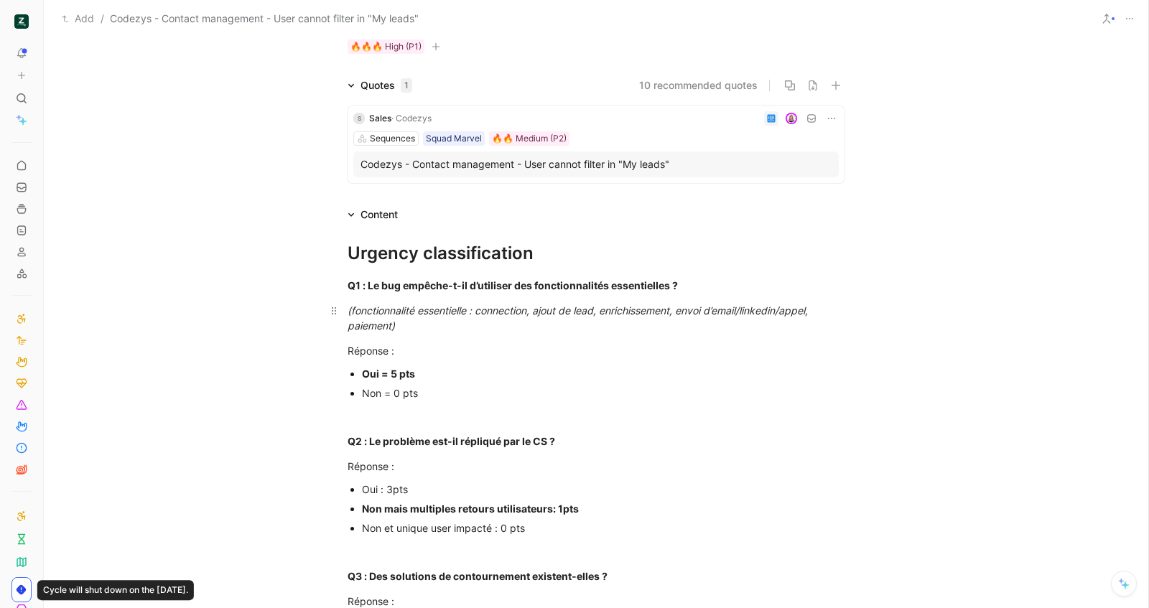
click at [522, 303] on div "(fonctionnalité essentielle : connection, ajout de lead, enrichissement, envoi …" at bounding box center [596, 318] width 497 height 30
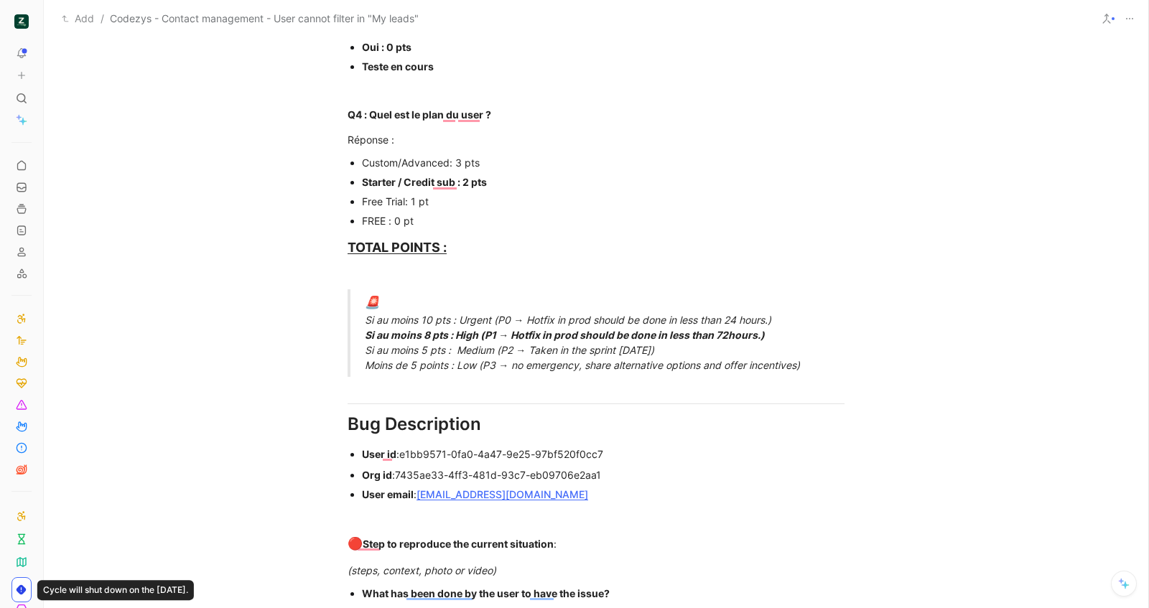
scroll to position [1086, 0]
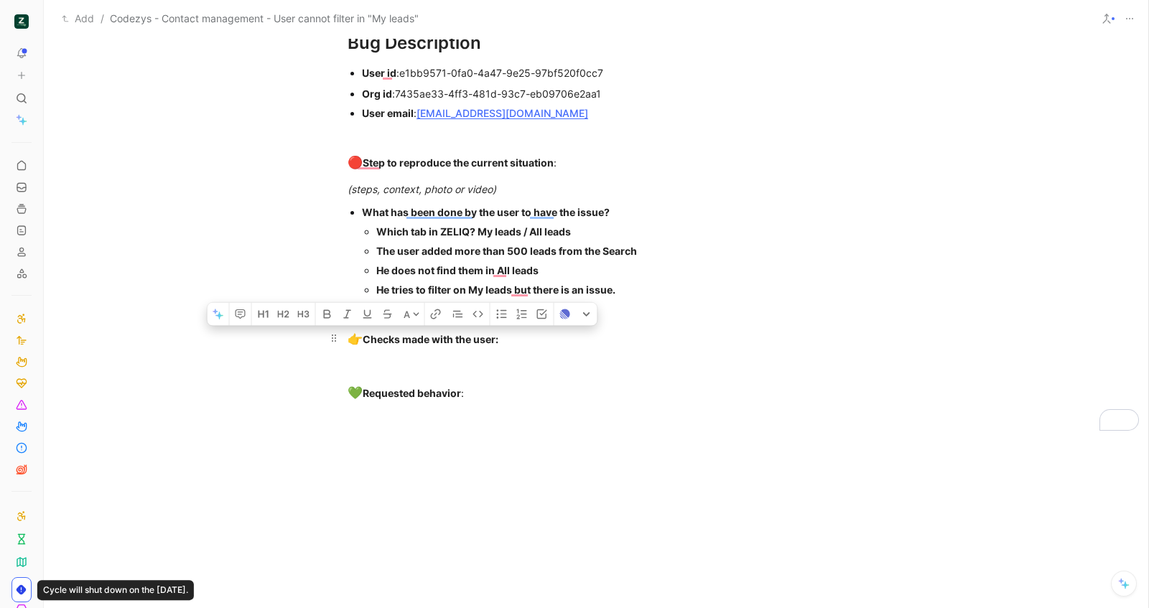
drag, startPoint x: 522, startPoint y: 399, endPoint x: 348, endPoint y: 326, distance: 189.3
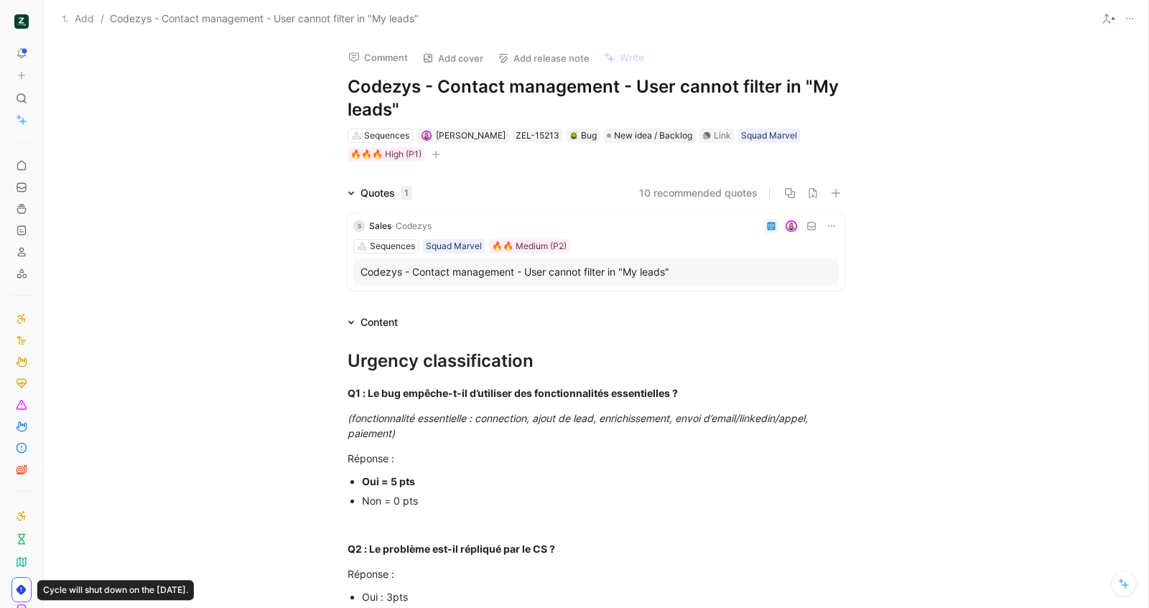
scroll to position [1168, 0]
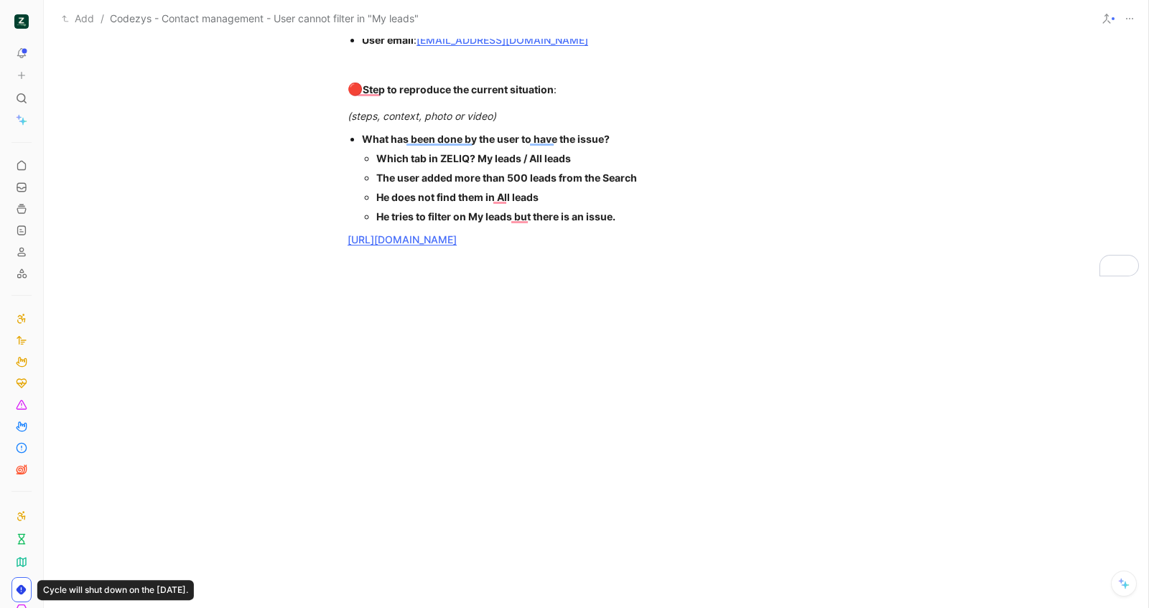
click at [536, 289] on div at bounding box center [596, 379] width 1105 height 182
drag, startPoint x: 644, startPoint y: 227, endPoint x: 335, endPoint y: 231, distance: 308.9
click at [335, 231] on p "https://app.birdie.so/library/b1ffb856-e049-4d1e-8ca1-a145f5e399c1" at bounding box center [596, 240] width 552 height 24
drag, startPoint x: 695, startPoint y: 228, endPoint x: 358, endPoint y: 218, distance: 337.8
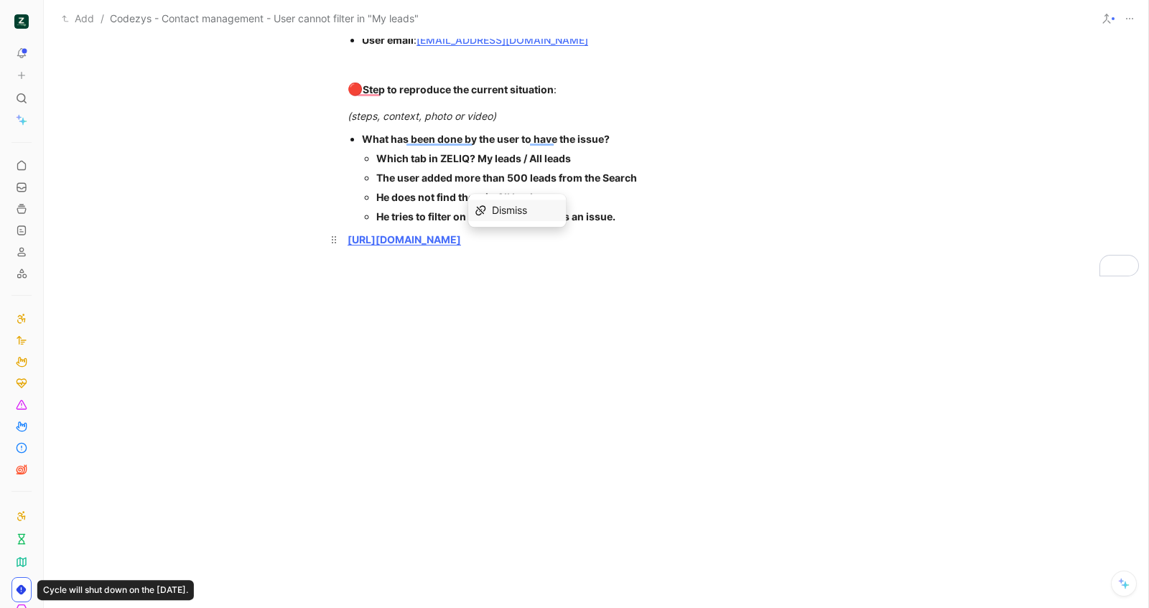
click at [358, 228] on p "https://app.birdie.so/library/b1ffb856-e049-4d1e-8ca1-a145f5e399c1" at bounding box center [596, 240] width 552 height 24
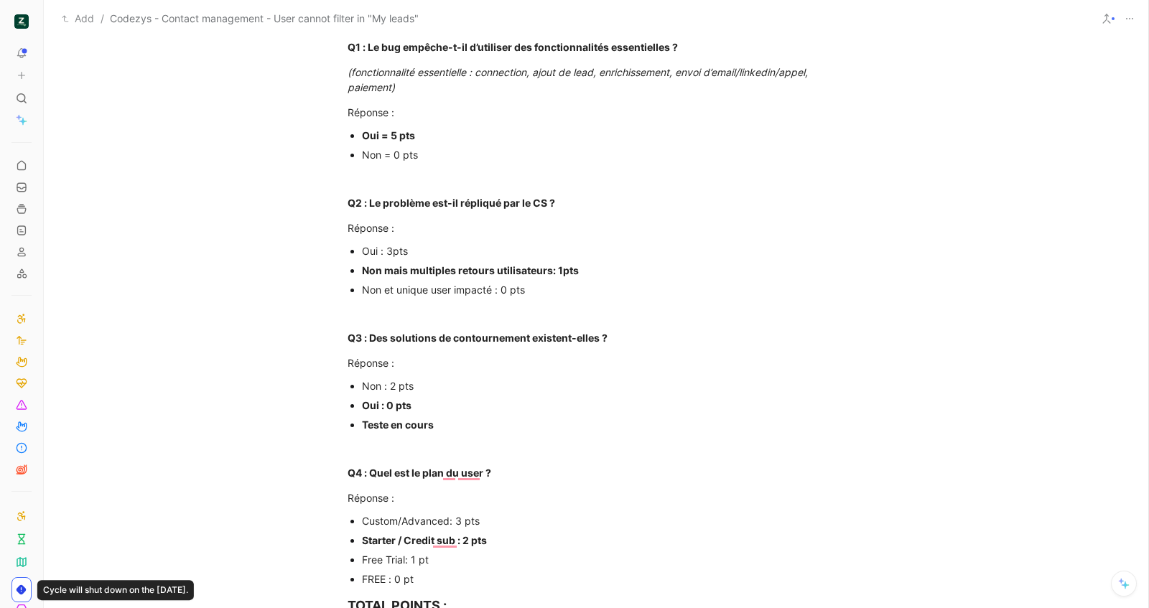
scroll to position [0, 0]
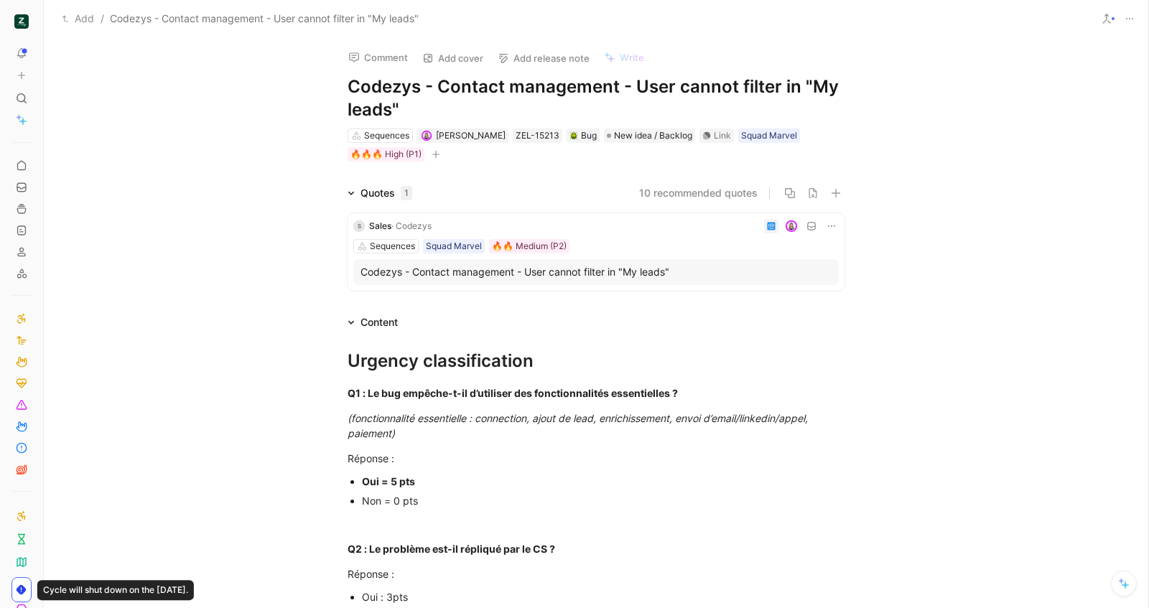
click at [489, 85] on h1 "Codezys - Contact management - User cannot filter in "My leads"" at bounding box center [596, 98] width 497 height 46
drag, startPoint x: 639, startPoint y: 92, endPoint x: 718, endPoint y: 104, distance: 80.0
click at [718, 104] on h1 "Codezys - Contact management - User cannot filter in "My leads"" at bounding box center [596, 98] width 497 height 46
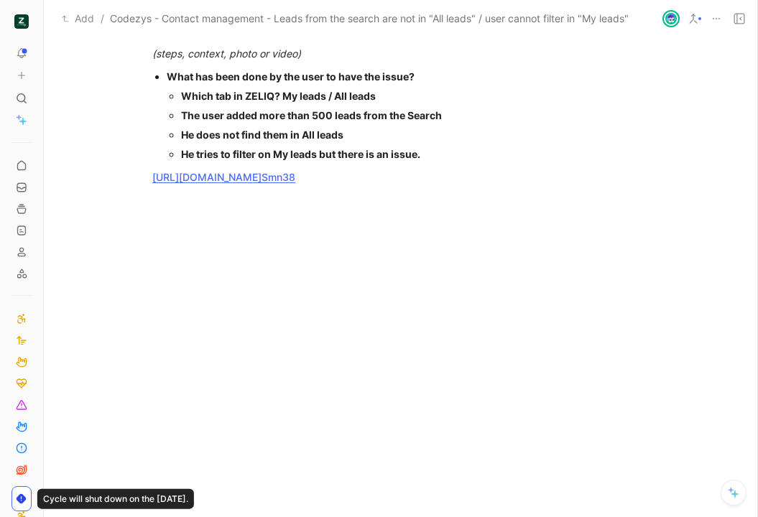
scroll to position [1139, 0]
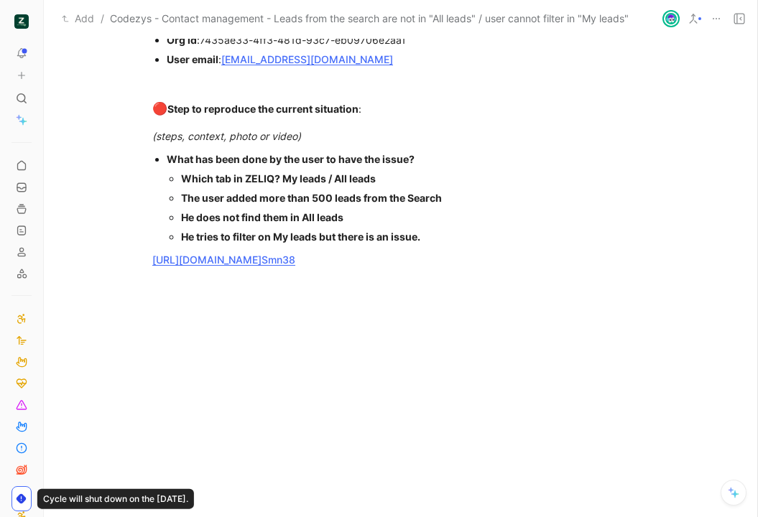
click at [465, 236] on div "He tries to filter on My leads but there is an issue." at bounding box center [415, 236] width 468 height 15
click at [468, 194] on div "The user added more than 500 leads from the Search" at bounding box center [415, 197] width 468 height 15
